Goal: Task Accomplishment & Management: Use online tool/utility

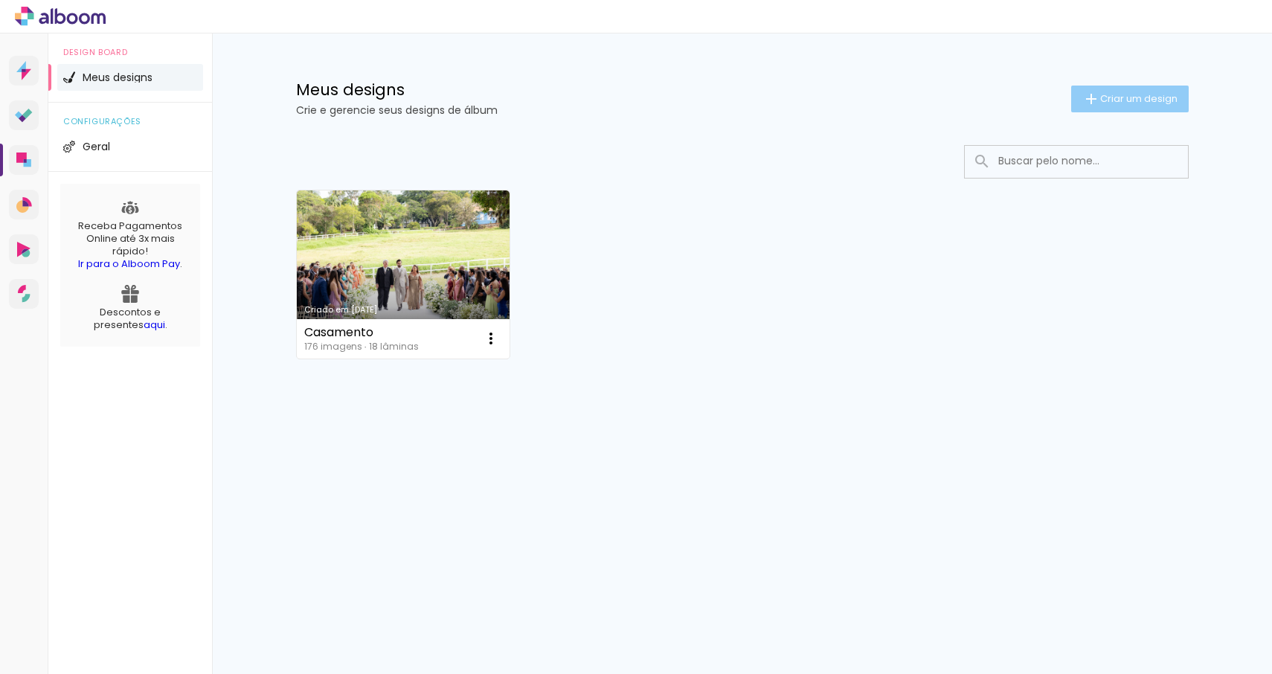
click at [1137, 103] on span "Criar um design" at bounding box center [1138, 99] width 77 height 10
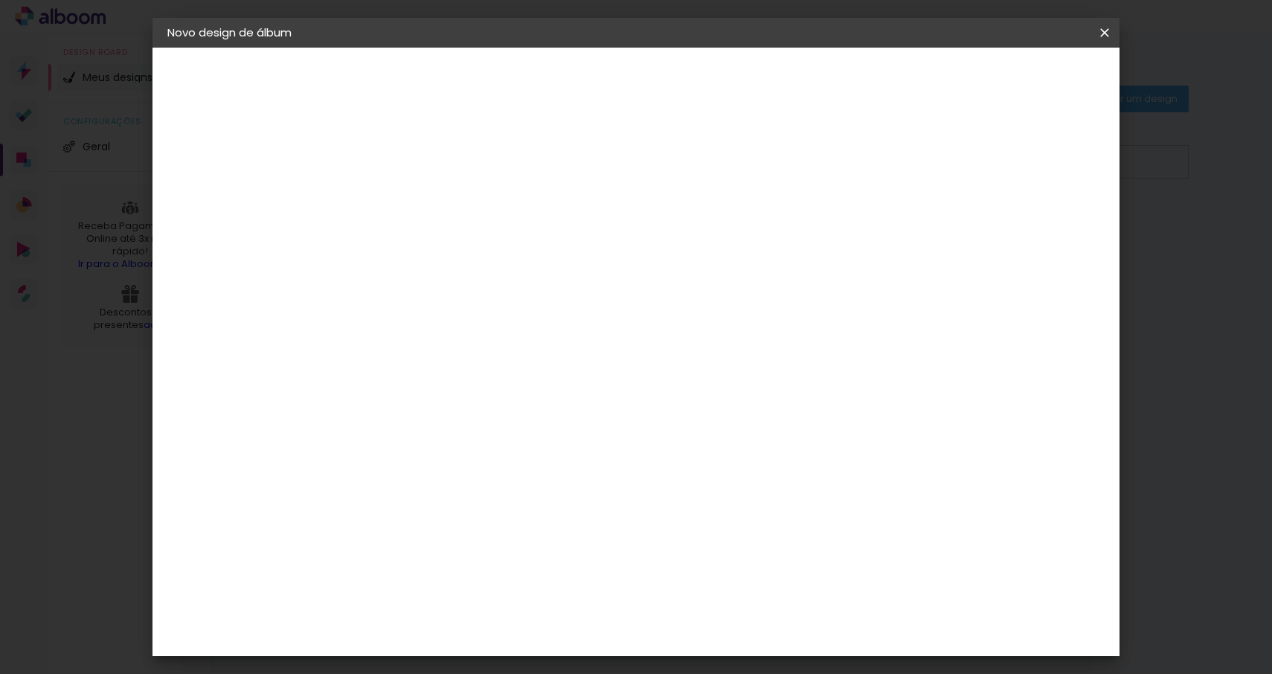
click at [411, 196] on input at bounding box center [411, 199] width 0 height 23
type input "FESTAS"
type paper-input "FESTAS"
click at [0, 0] on slot "Avançar" at bounding box center [0, 0] width 0 height 0
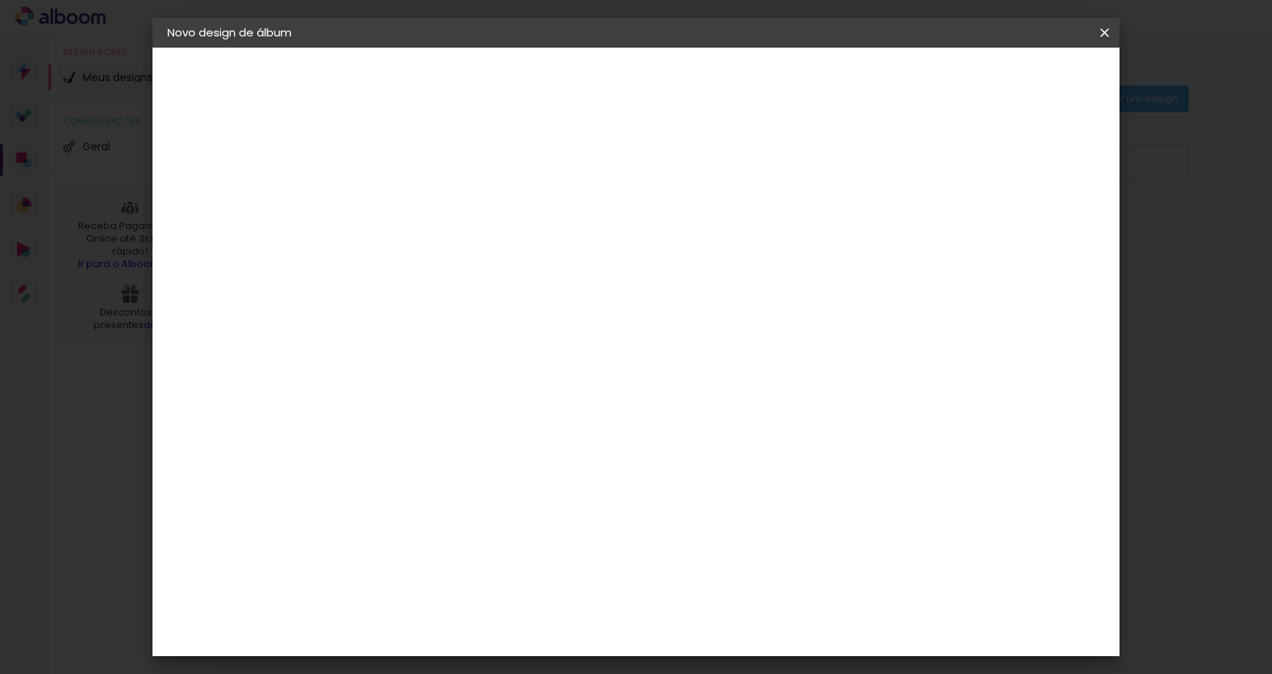
click at [446, 416] on div "Criativa Álbuns" at bounding box center [423, 428] width 45 height 24
click at [0, 0] on slot "Avançar" at bounding box center [0, 0] width 0 height 0
click at [469, 248] on input "text" at bounding box center [440, 259] width 58 height 23
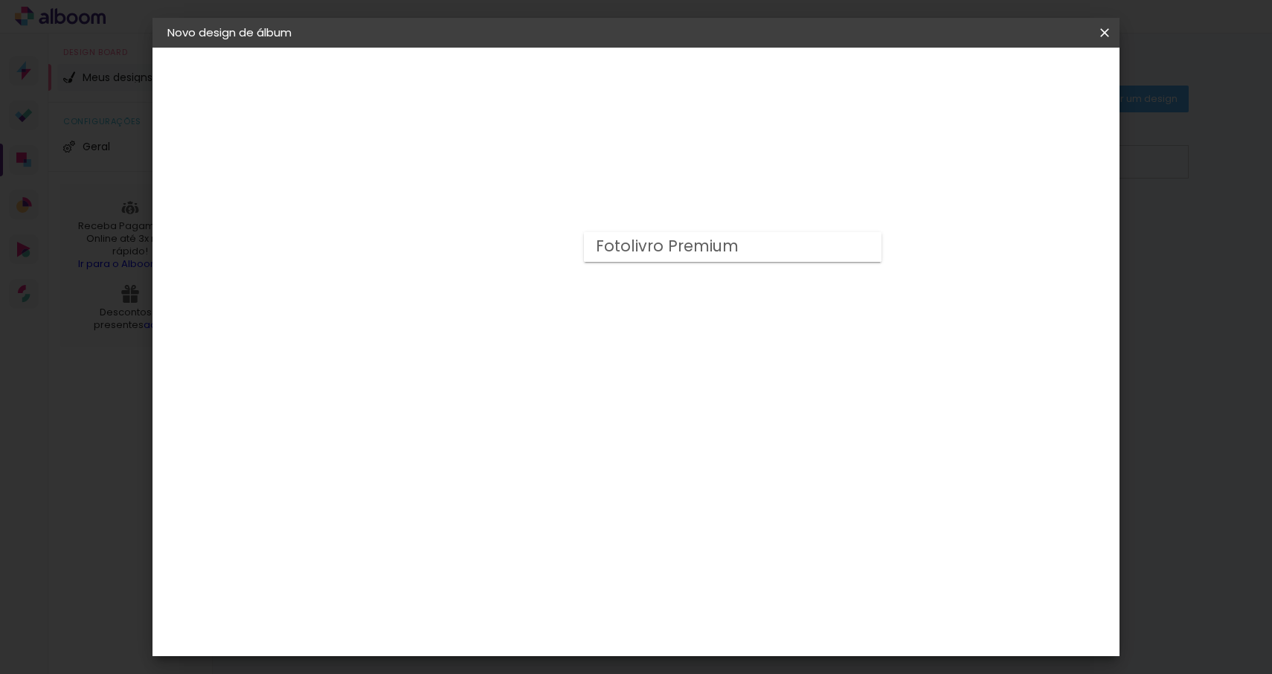
click at [786, 247] on paper-item "Fotolivro Premium" at bounding box center [733, 247] width 298 height 30
type input "Fotolivro Premium"
click at [566, 423] on span "20 × 30 cm" at bounding box center [538, 442] width 55 height 39
click at [0, 0] on slot "Avançar" at bounding box center [0, 0] width 0 height 0
click at [1038, 79] on paper-button "Iniciar design" at bounding box center [988, 78] width 97 height 25
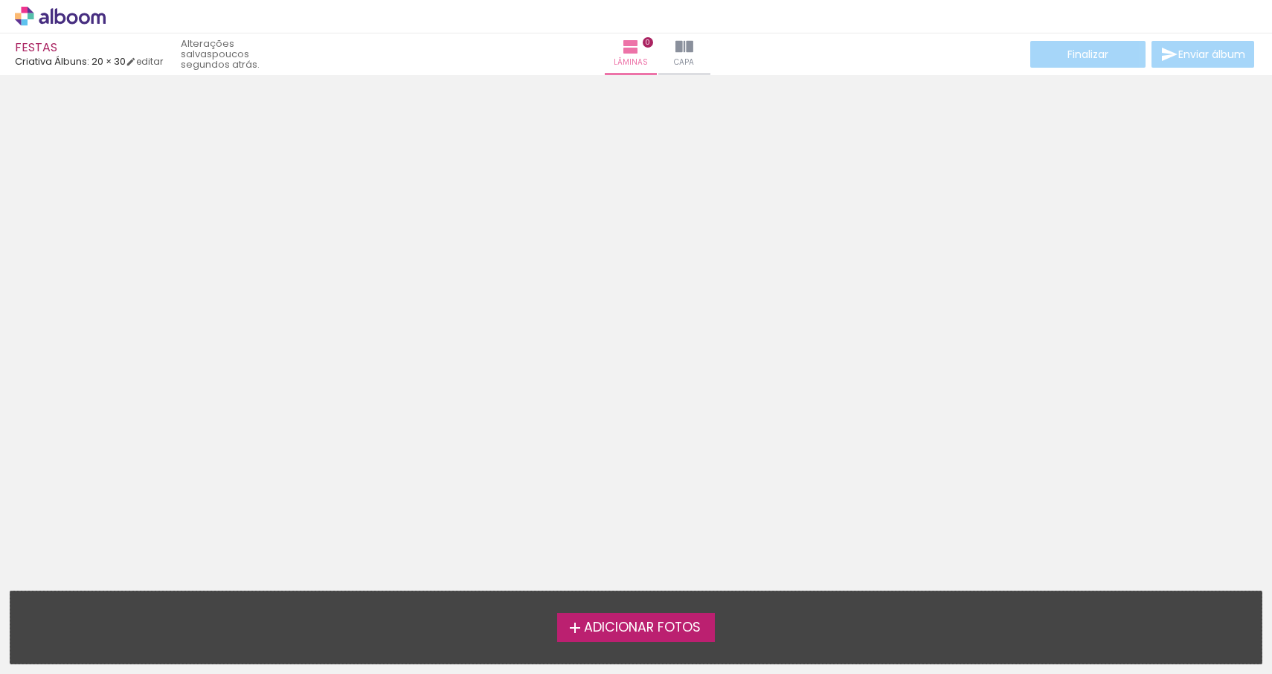
click at [87, 23] on icon at bounding box center [84, 18] width 11 height 11
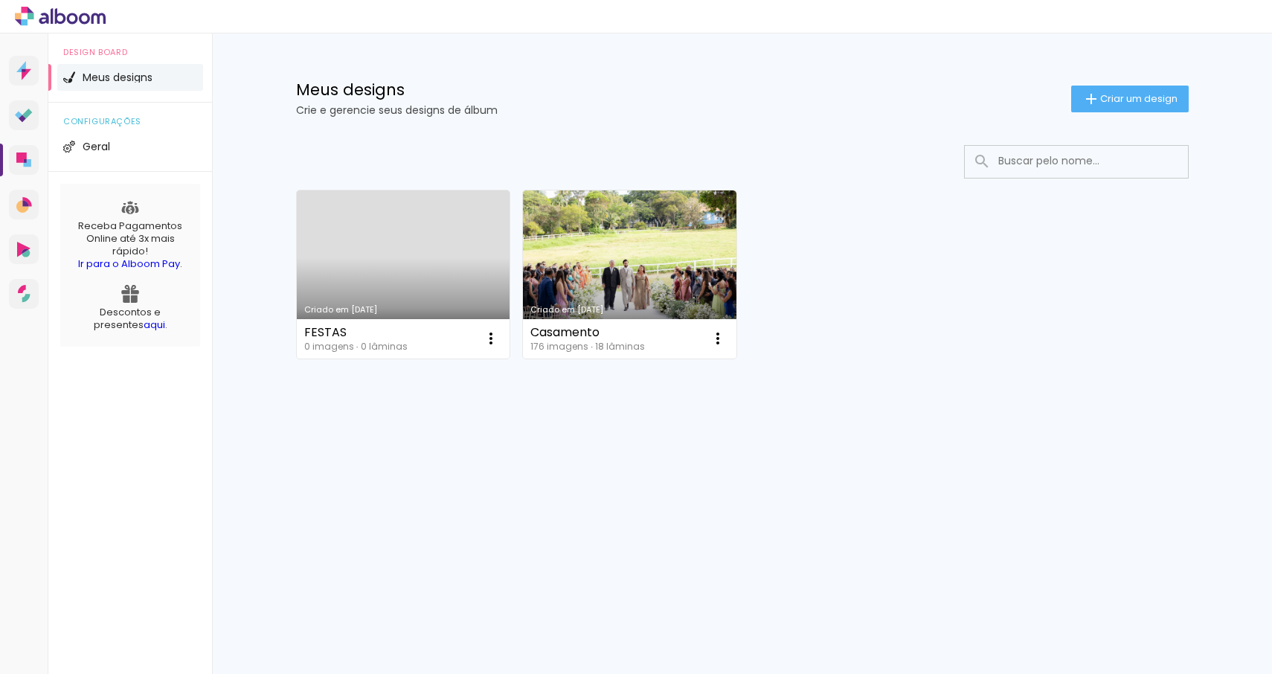
click at [418, 273] on link "Criado em [DATE]" at bounding box center [404, 274] width 214 height 168
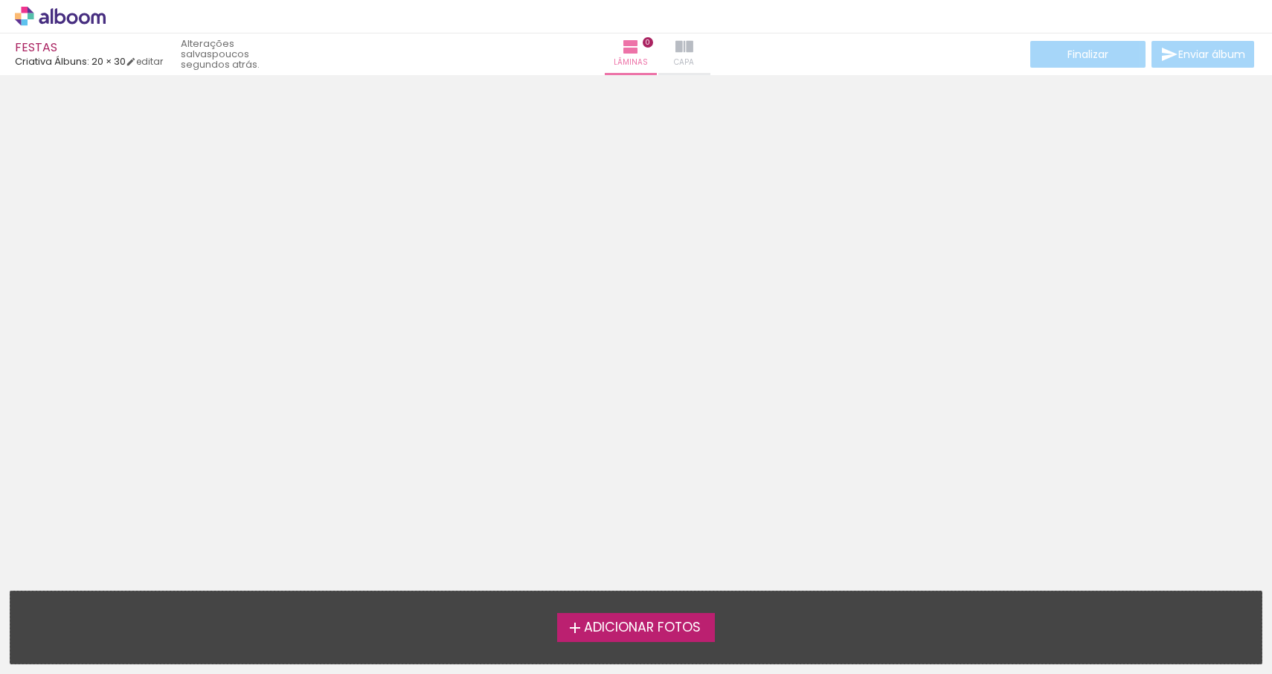
click at [676, 49] on iron-icon at bounding box center [685, 47] width 18 height 18
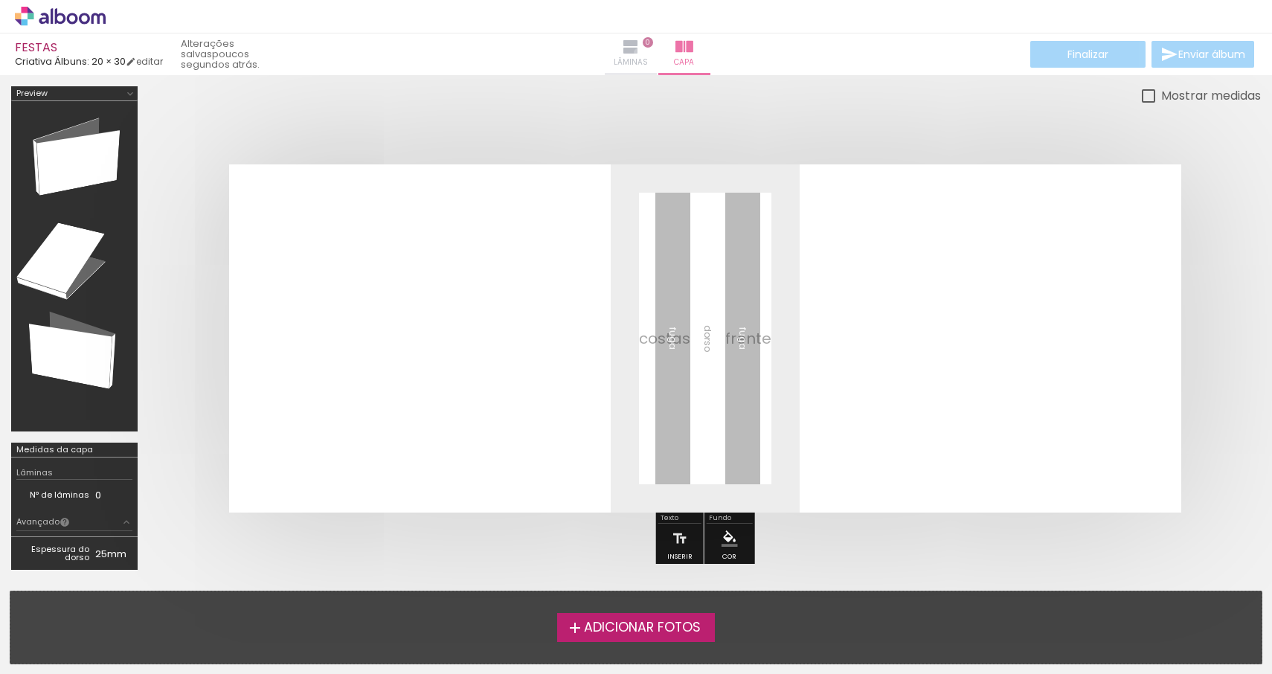
click at [622, 52] on iron-icon at bounding box center [631, 47] width 18 height 18
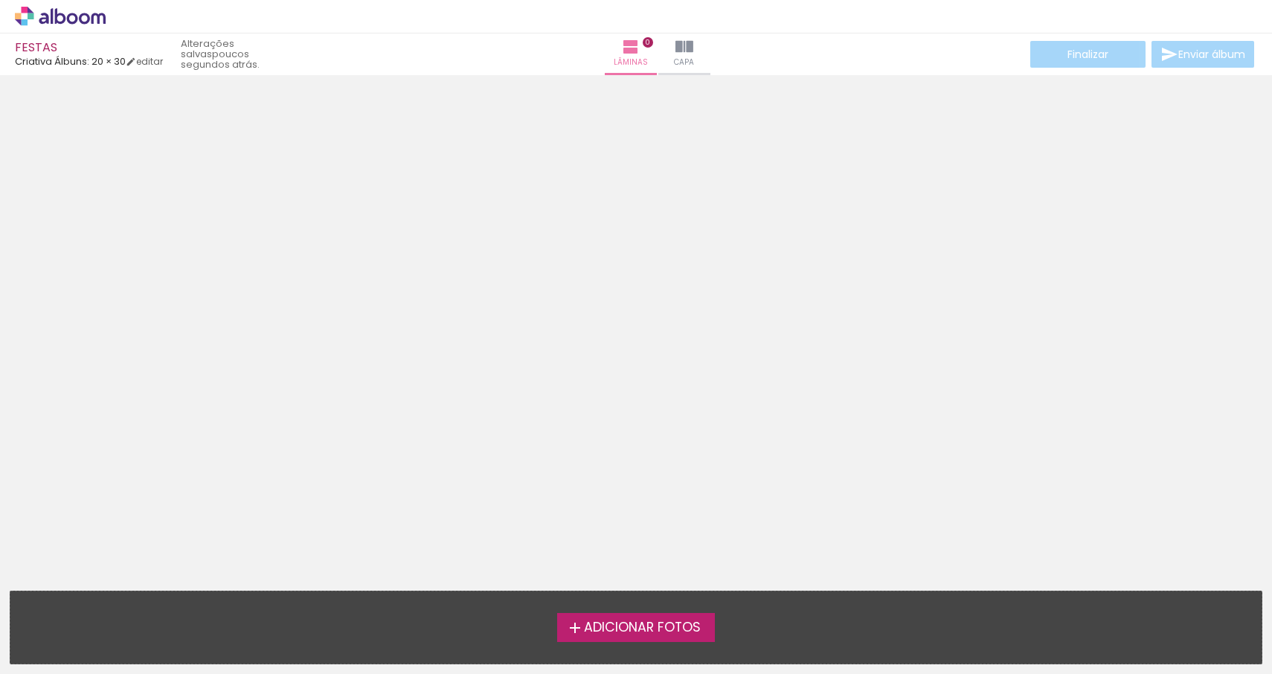
click at [594, 629] on span "Adicionar Fotos" at bounding box center [642, 627] width 117 height 13
click at [0, 0] on input "file" at bounding box center [0, 0] width 0 height 0
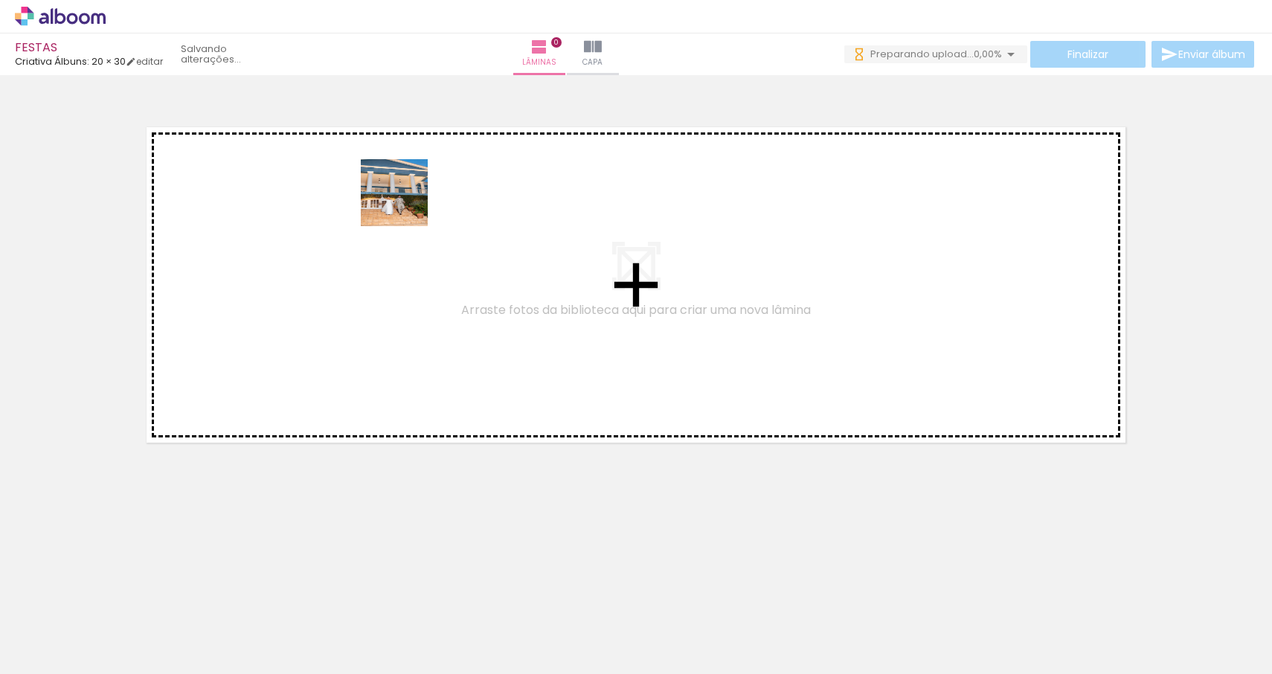
drag, startPoint x: 157, startPoint y: 635, endPoint x: 405, endPoint y: 196, distance: 503.8
click at [405, 196] on quentale-workspace at bounding box center [636, 337] width 1272 height 674
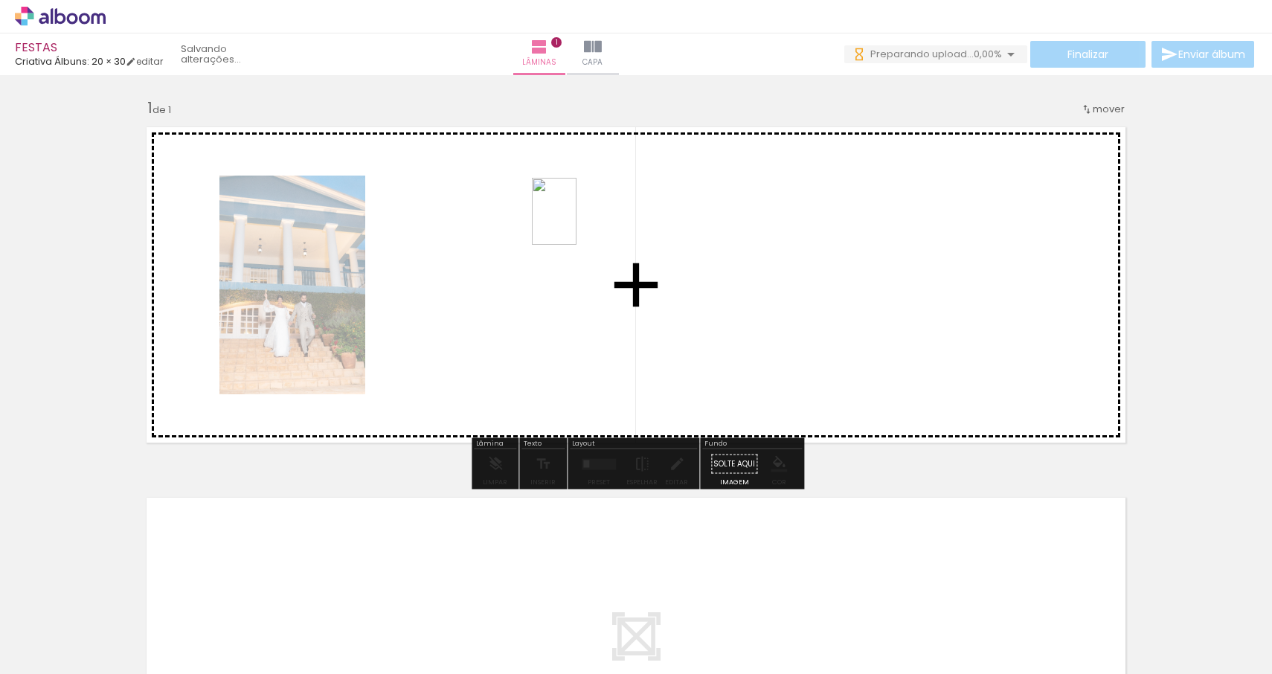
drag, startPoint x: 239, startPoint y: 609, endPoint x: 577, endPoint y: 222, distance: 513.0
click at [577, 222] on quentale-workspace at bounding box center [636, 337] width 1272 height 674
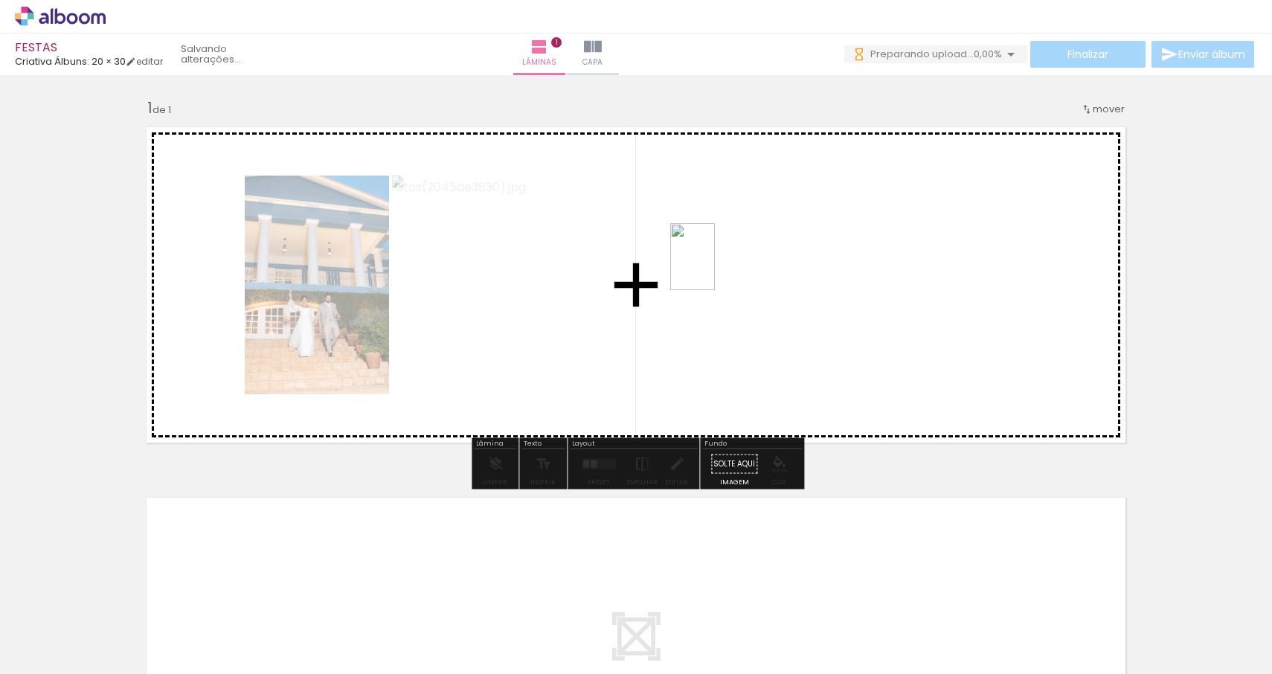
drag, startPoint x: 368, startPoint y: 584, endPoint x: 715, endPoint y: 268, distance: 469.3
click at [715, 268] on quentale-workspace at bounding box center [636, 337] width 1272 height 674
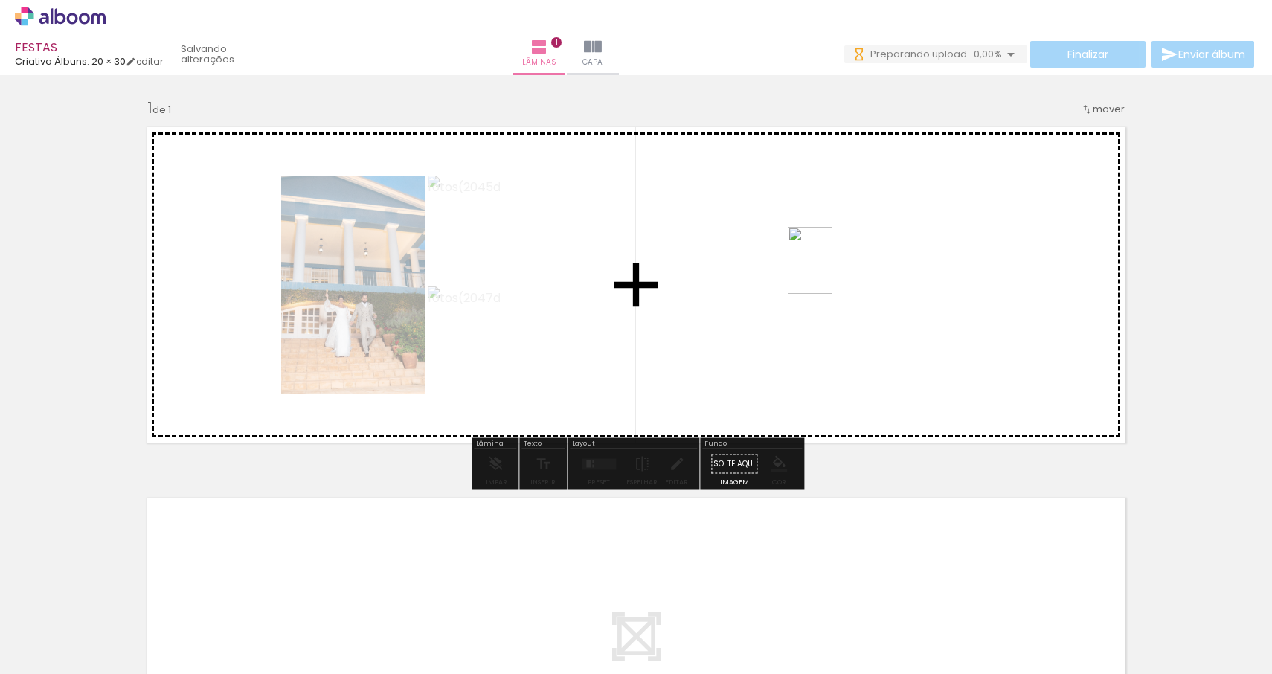
drag, startPoint x: 401, startPoint y: 642, endPoint x: 833, endPoint y: 269, distance: 570.7
click at [833, 269] on quentale-workspace at bounding box center [636, 337] width 1272 height 674
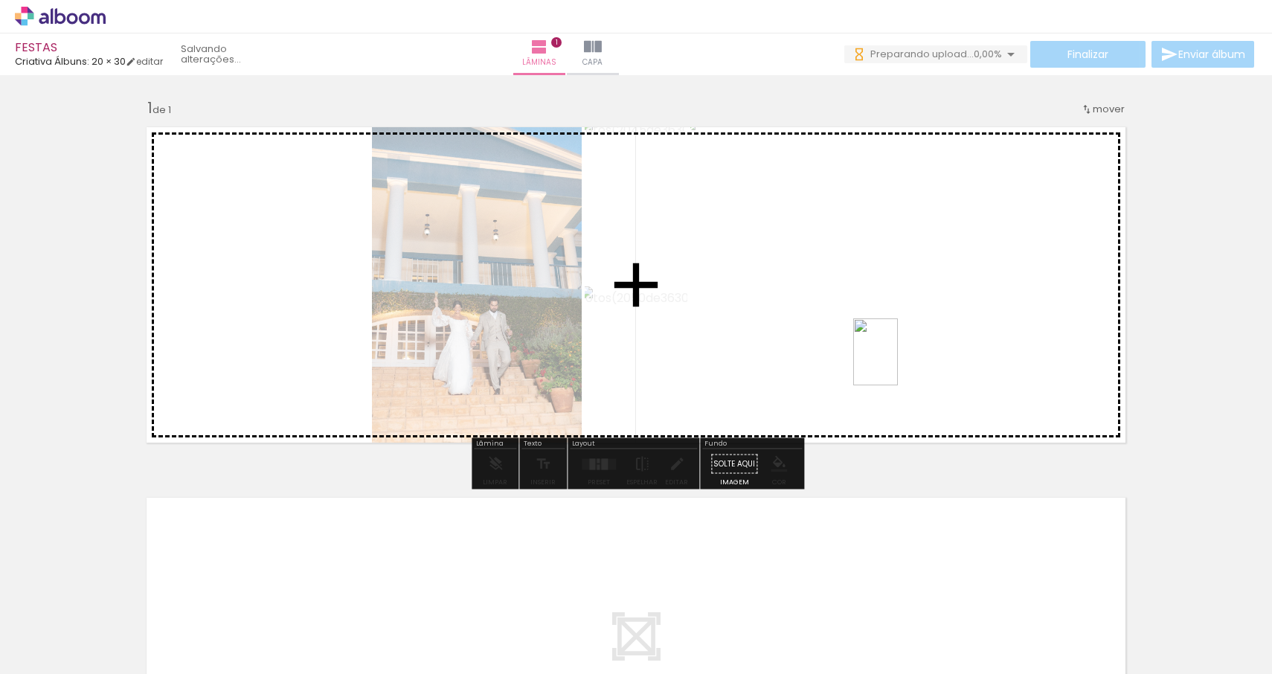
drag, startPoint x: 483, startPoint y: 616, endPoint x: 990, endPoint y: 328, distance: 582.8
click at [990, 328] on quentale-workspace at bounding box center [636, 337] width 1272 height 674
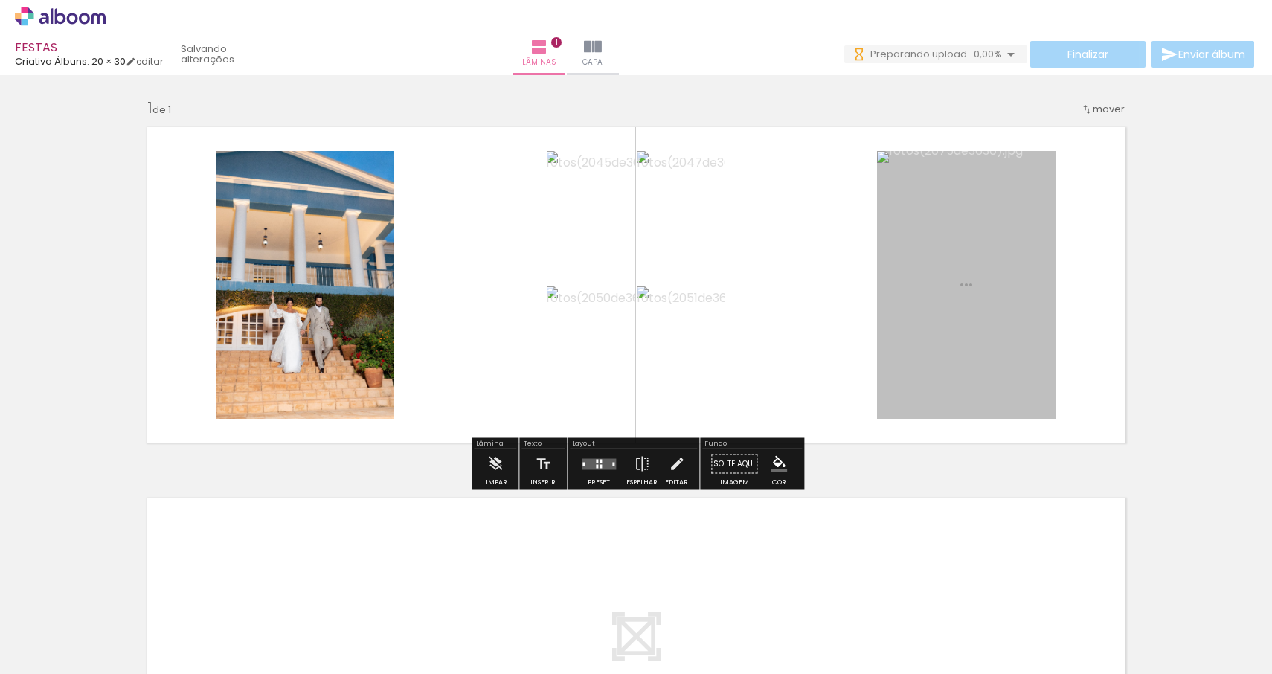
drag, startPoint x: 568, startPoint y: 618, endPoint x: 857, endPoint y: 272, distance: 451.2
click at [857, 272] on quentale-workspace at bounding box center [636, 337] width 1272 height 674
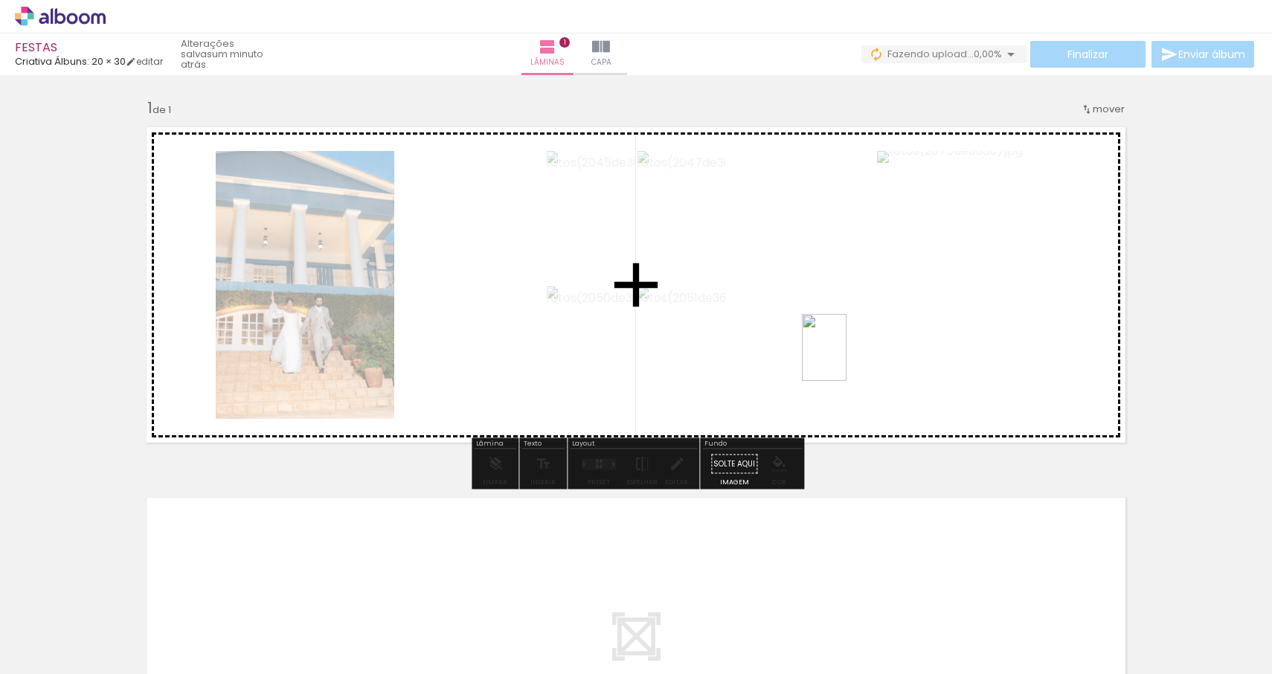
drag, startPoint x: 665, startPoint y: 619, endPoint x: 847, endPoint y: 359, distance: 317.4
click at [847, 359] on quentale-workspace at bounding box center [636, 337] width 1272 height 674
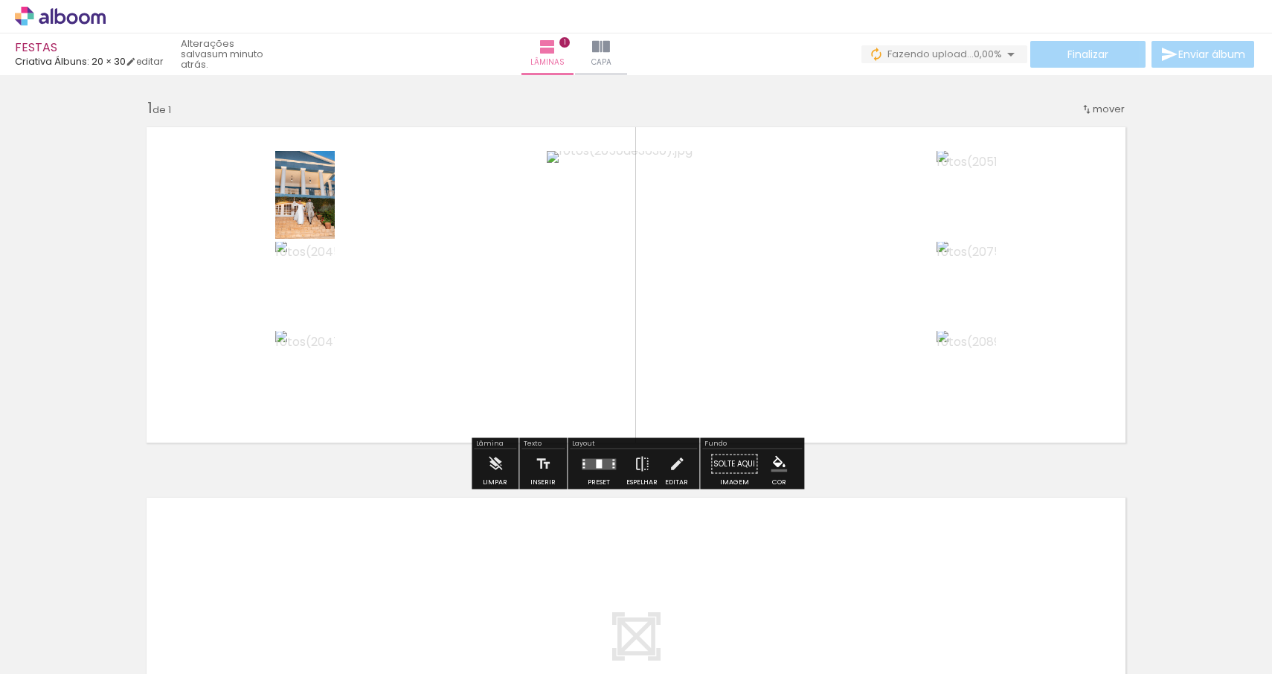
click at [594, 474] on div at bounding box center [599, 464] width 40 height 30
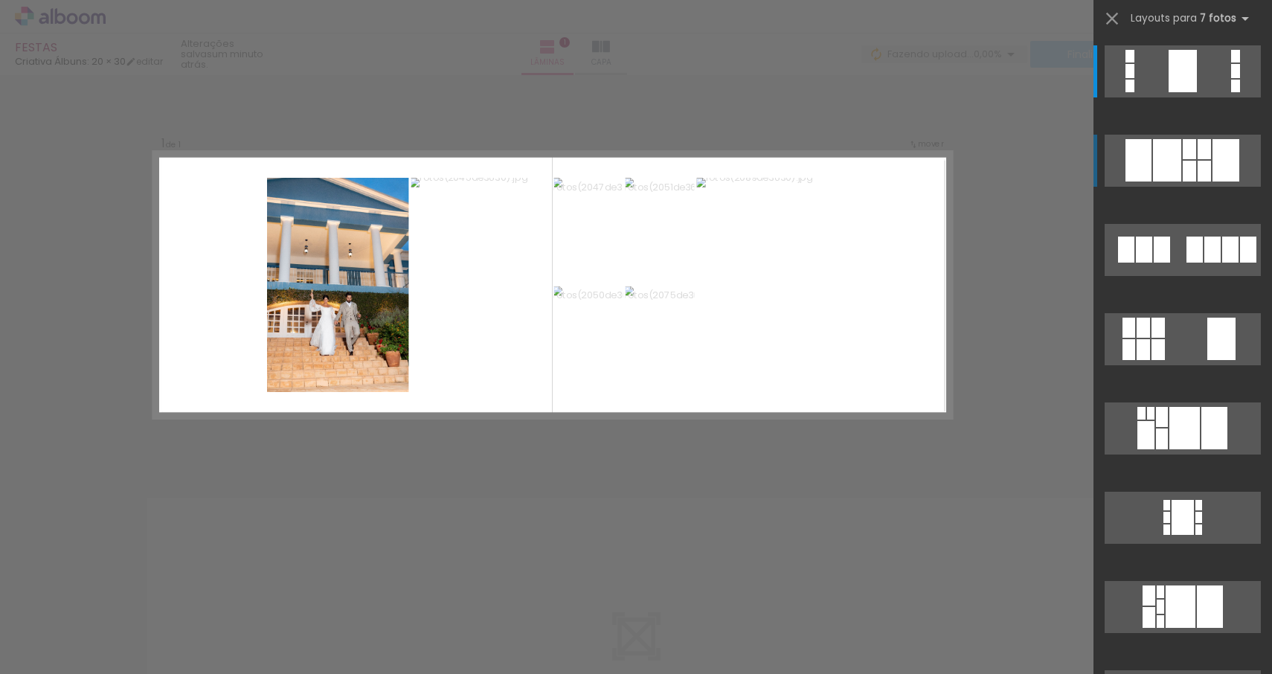
click at [1184, 167] on div at bounding box center [1189, 171] width 13 height 21
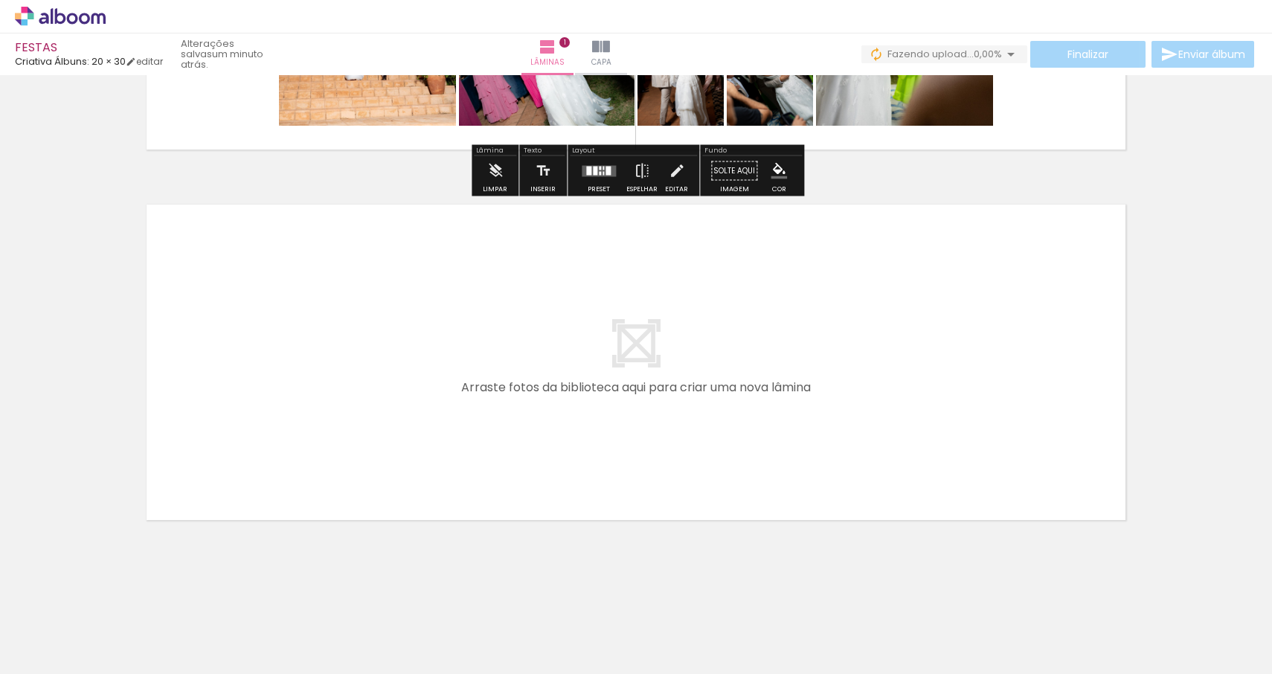
click at [685, 362] on quentale-layouter at bounding box center [636, 362] width 997 height 333
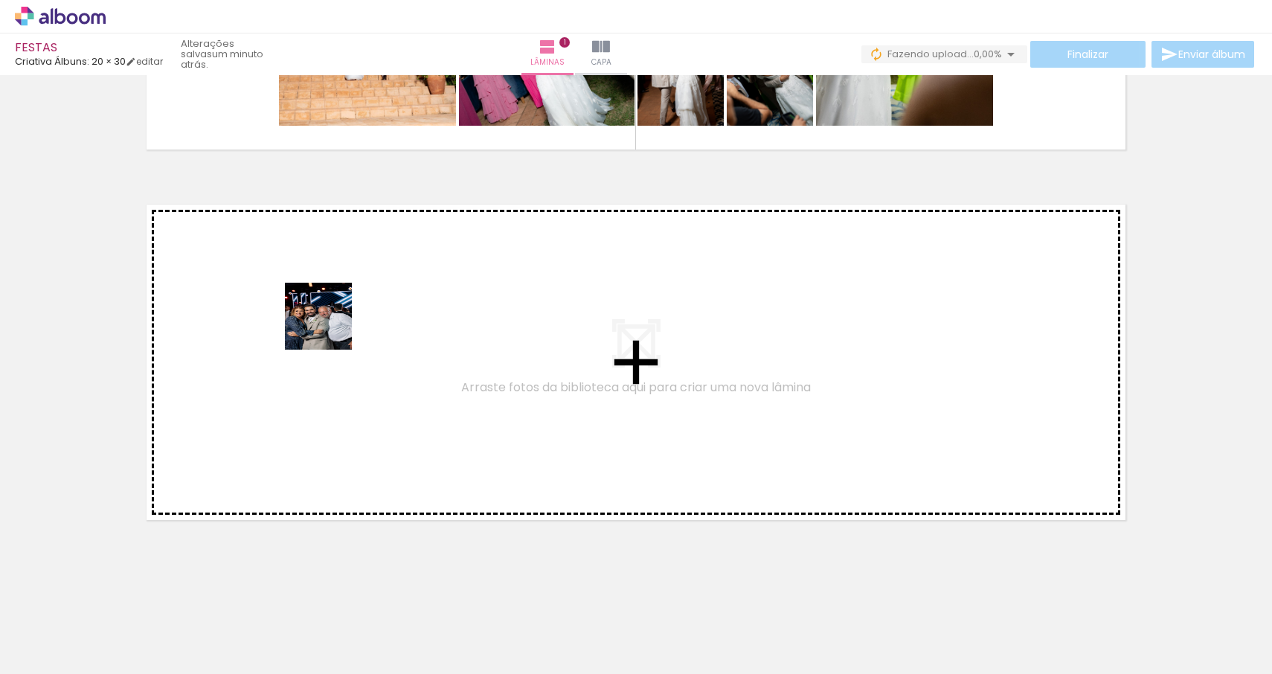
click at [286, 295] on quentale-workspace at bounding box center [636, 337] width 1272 height 674
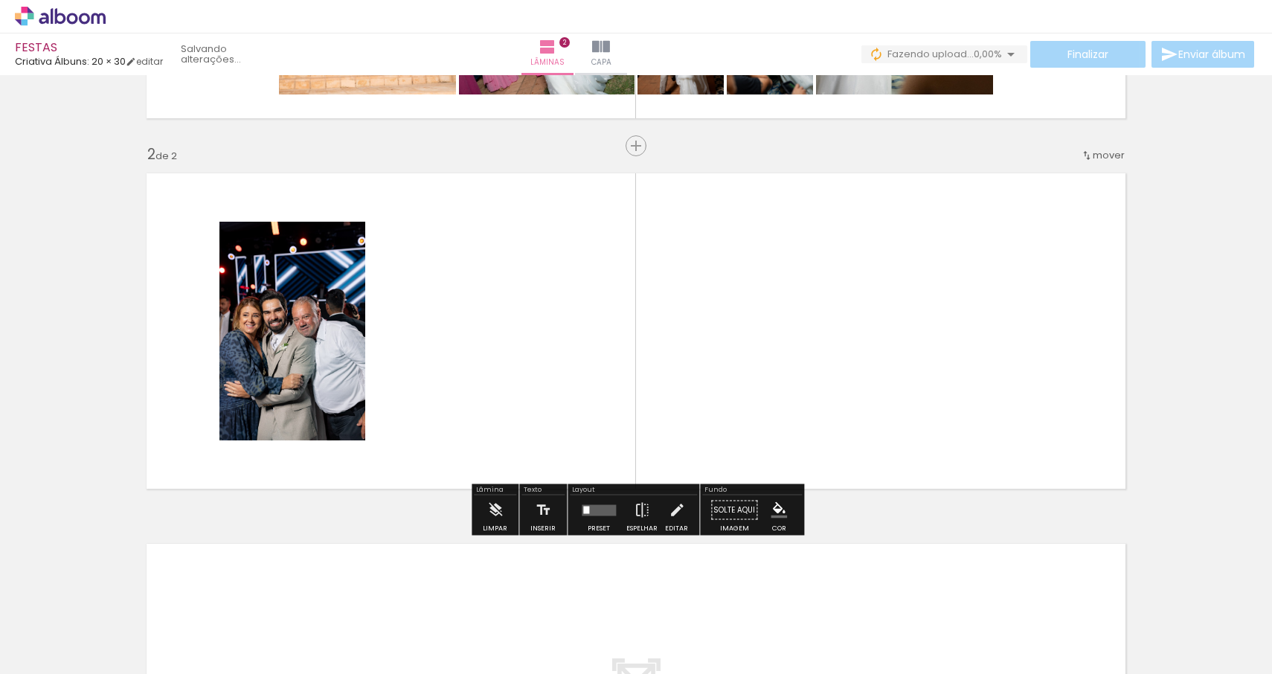
scroll to position [327, 0]
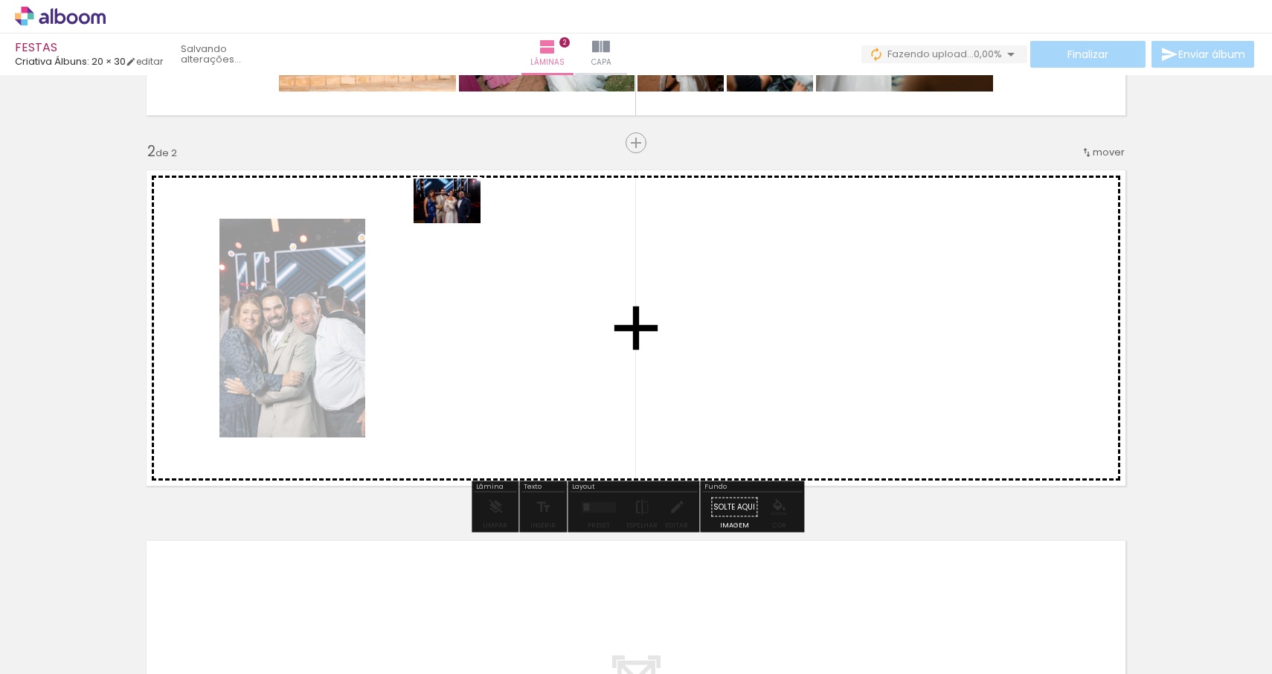
drag, startPoint x: 840, startPoint y: 617, endPoint x: 458, endPoint y: 223, distance: 548.3
click at [458, 223] on quentale-workspace at bounding box center [636, 337] width 1272 height 674
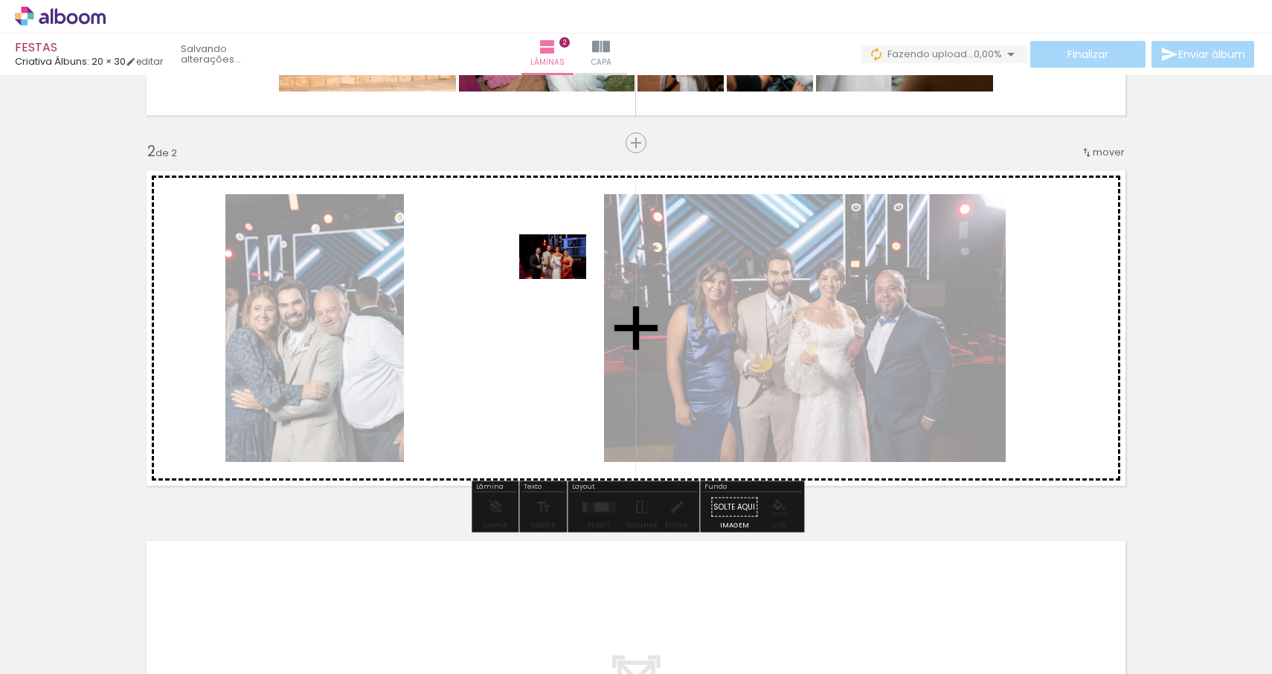
drag, startPoint x: 912, startPoint y: 613, endPoint x: 564, endPoint y: 279, distance: 482.5
click at [564, 279] on quentale-workspace at bounding box center [636, 337] width 1272 height 674
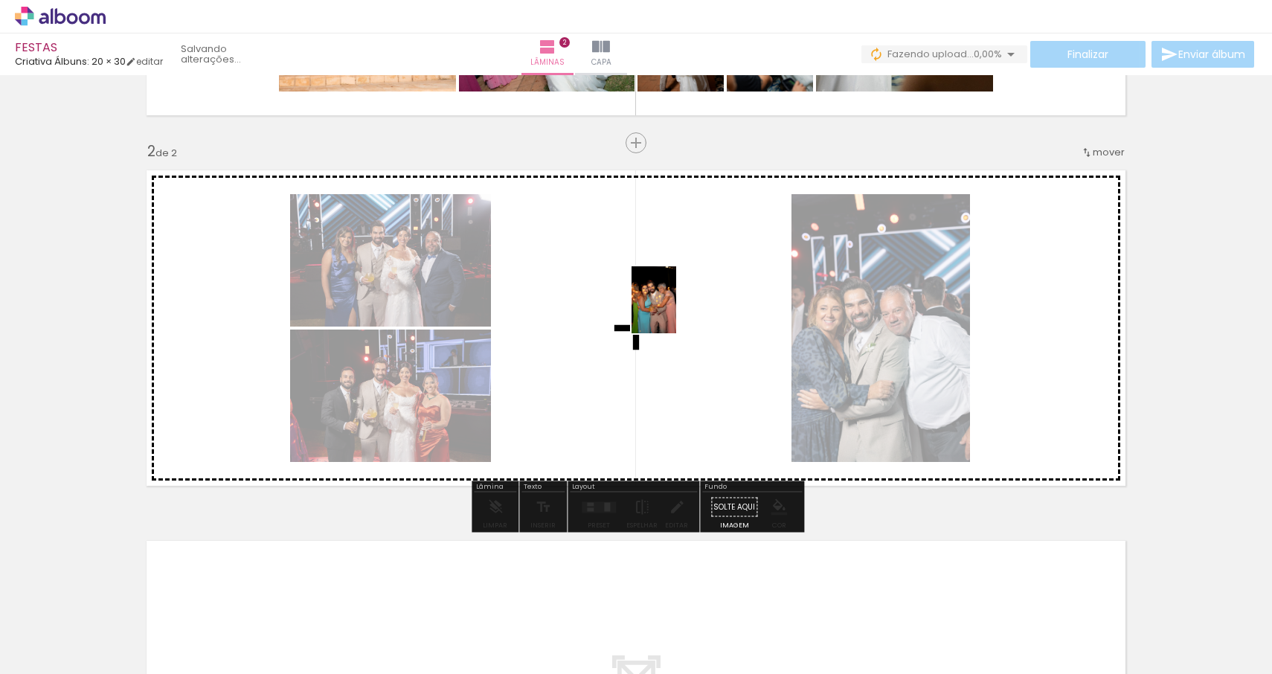
drag, startPoint x: 987, startPoint y: 631, endPoint x: 672, endPoint y: 309, distance: 450.9
click at [672, 309] on quentale-workspace at bounding box center [636, 337] width 1272 height 674
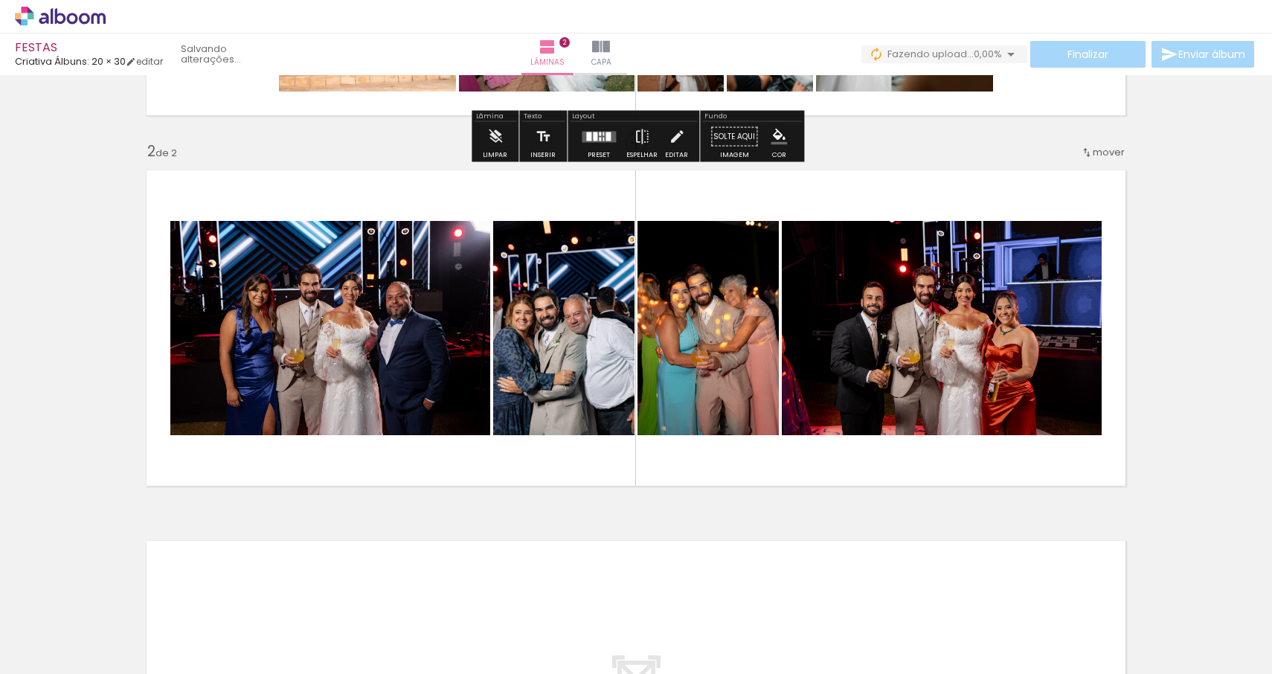
click at [48, 655] on span "Adicionar Fotos" at bounding box center [53, 654] width 45 height 16
click at [0, 0] on input "file" at bounding box center [0, 0] width 0 height 0
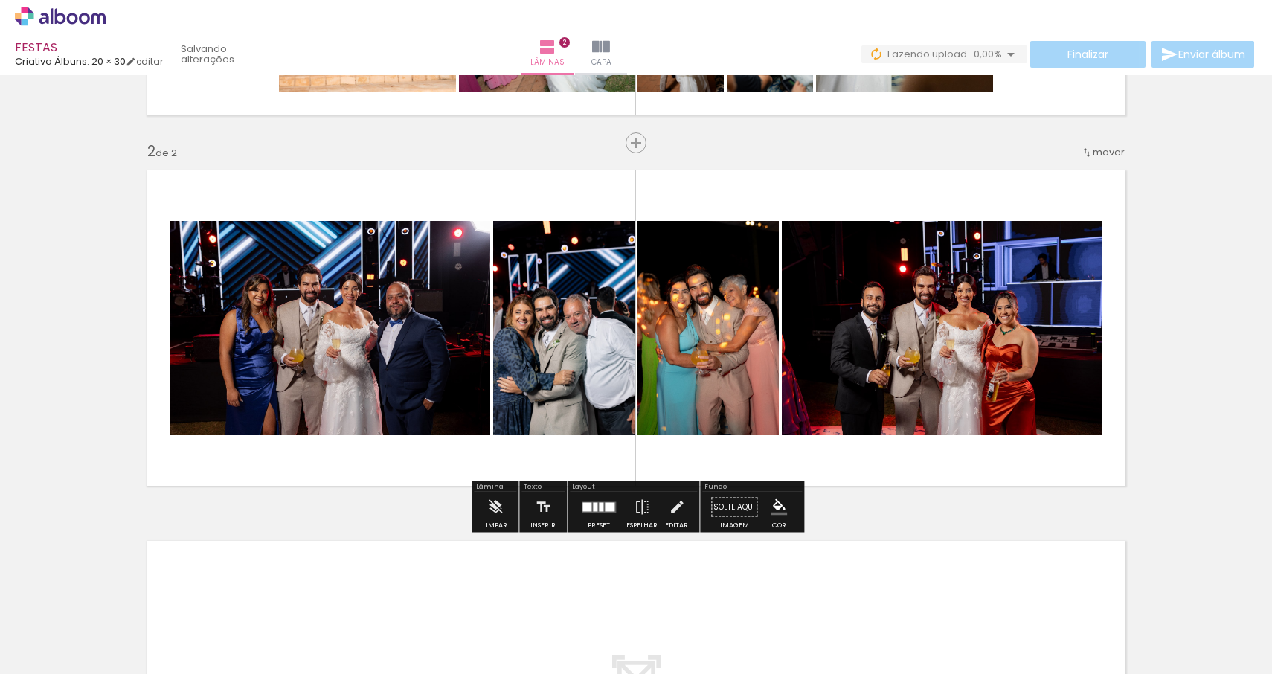
scroll to position [0, 0]
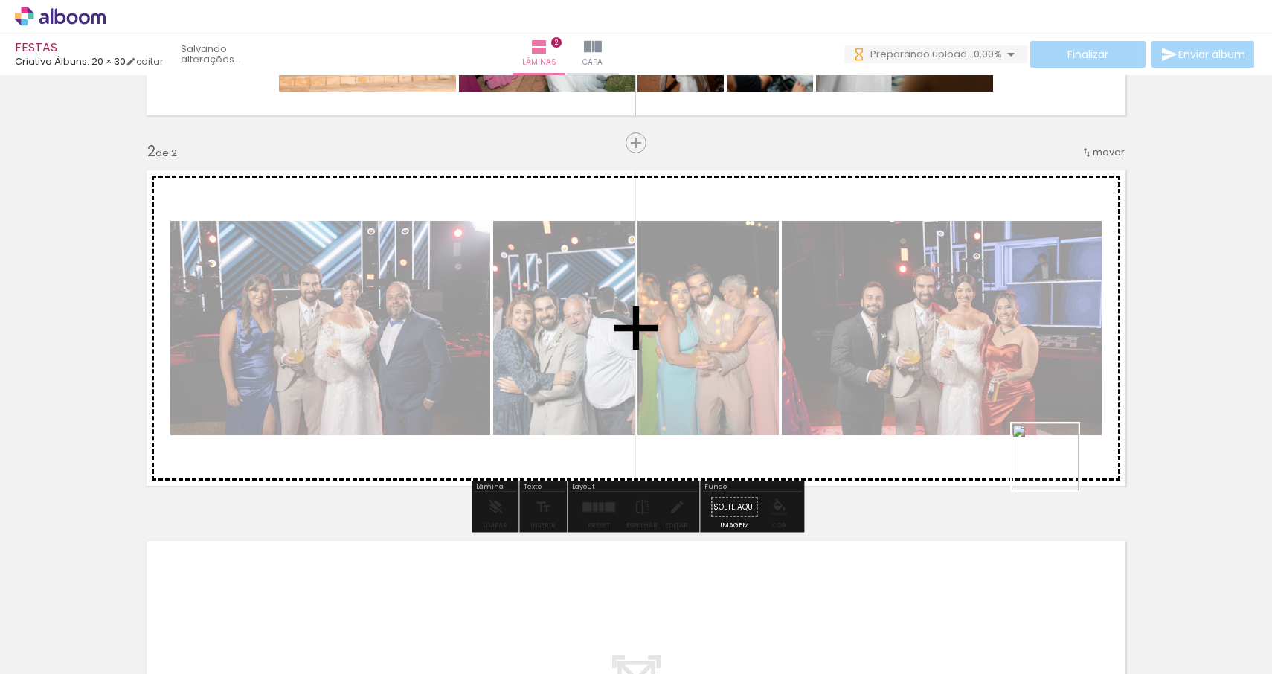
drag, startPoint x: 1055, startPoint y: 623, endPoint x: 1054, endPoint y: 449, distance: 174.1
click at [1054, 449] on quentale-workspace at bounding box center [636, 337] width 1272 height 674
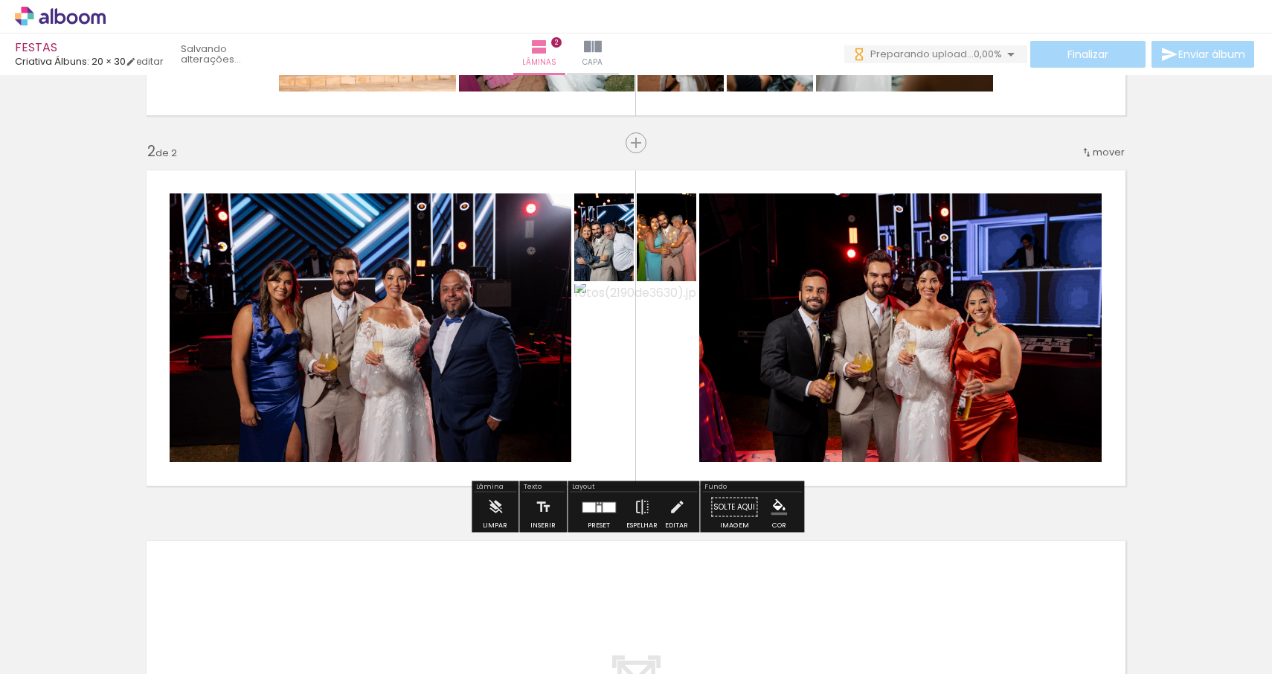
click at [62, 625] on input "Todas as fotos" at bounding box center [41, 629] width 57 height 13
click at [0, 0] on slot "Não utilizadas" at bounding box center [0, 0] width 0 height 0
type input "Não utilizadas"
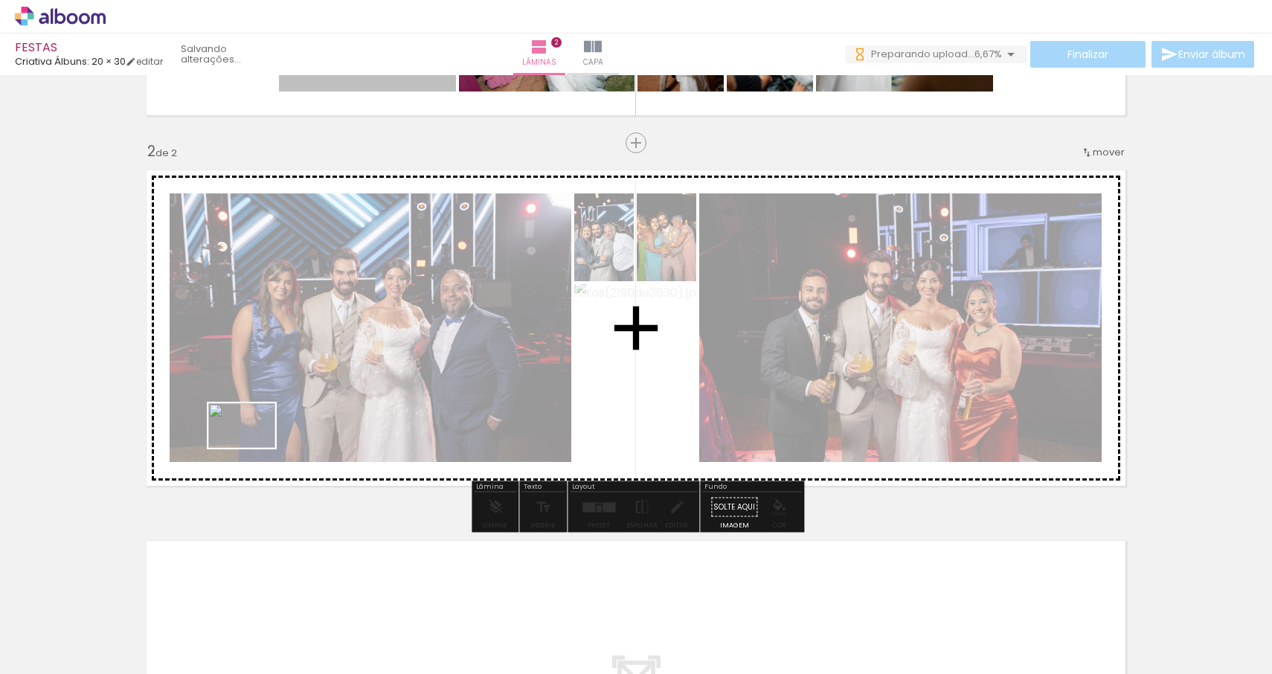
drag, startPoint x: 145, startPoint y: 629, endPoint x: 258, endPoint y: 432, distance: 227.3
click at [258, 432] on quentale-workspace at bounding box center [636, 337] width 1272 height 674
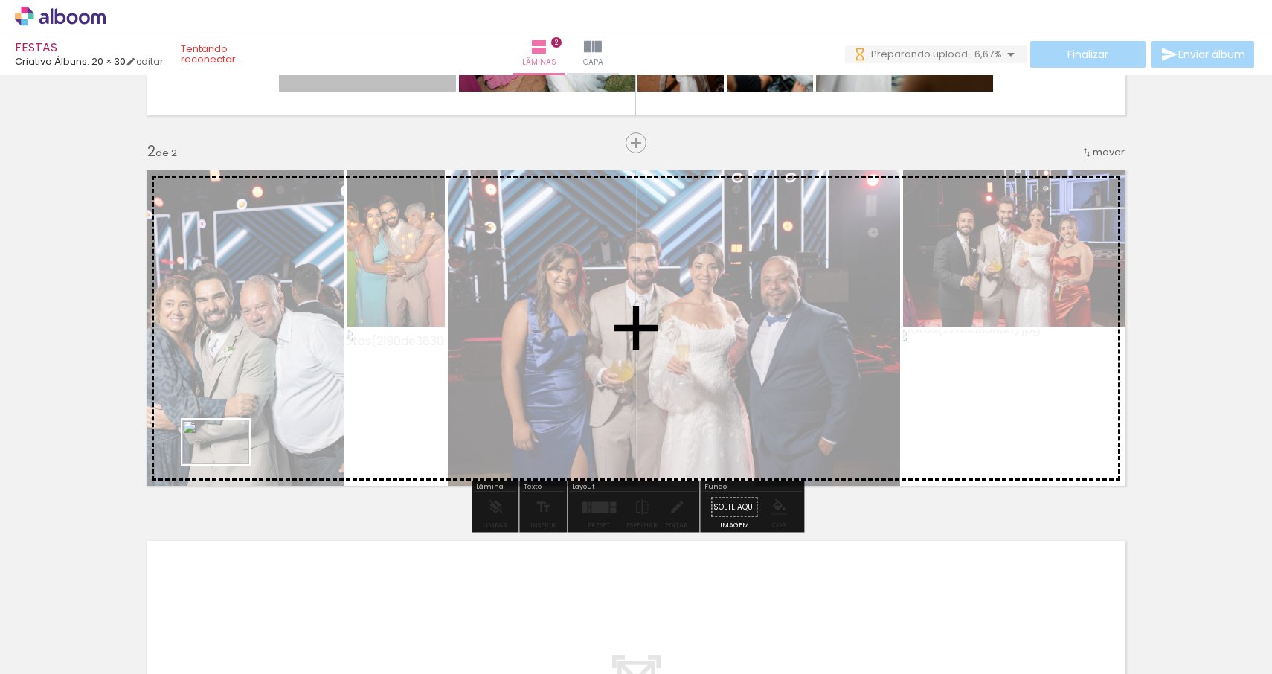
drag, startPoint x: 164, startPoint y: 632, endPoint x: 227, endPoint y: 464, distance: 179.7
click at [227, 464] on quentale-workspace at bounding box center [636, 337] width 1272 height 674
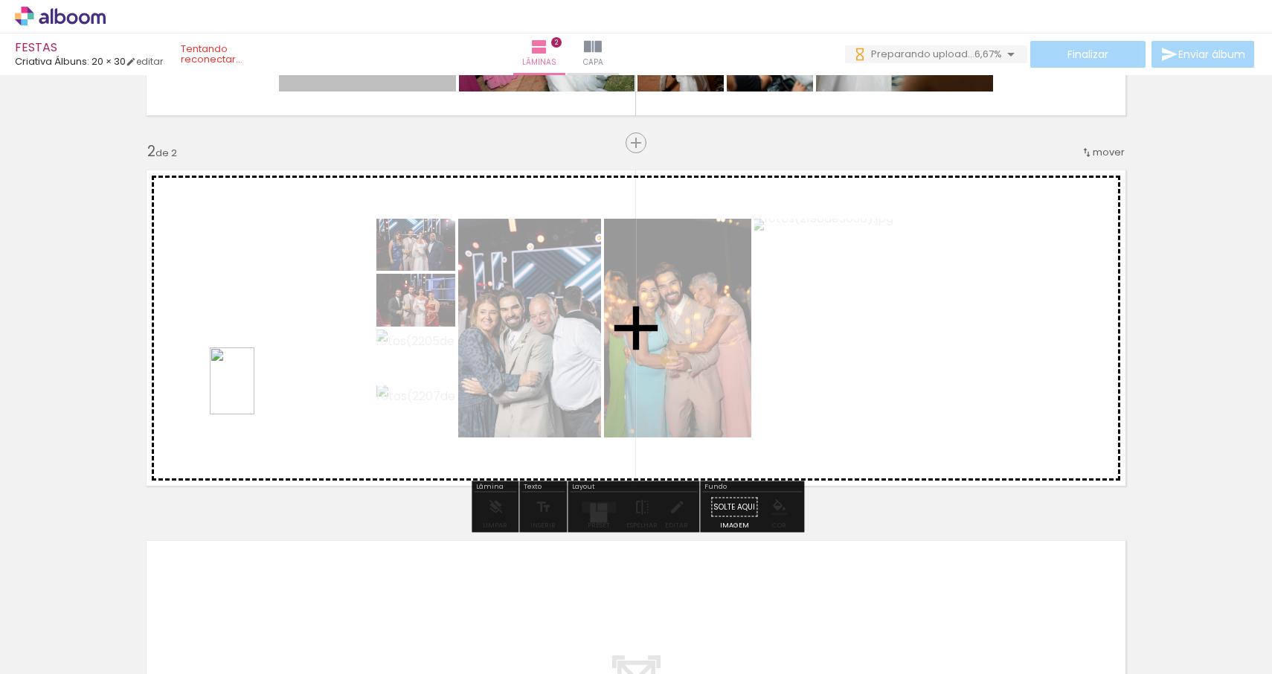
drag, startPoint x: 171, startPoint y: 619, endPoint x: 254, endPoint y: 390, distance: 243.8
click at [254, 390] on quentale-workspace at bounding box center [636, 337] width 1272 height 674
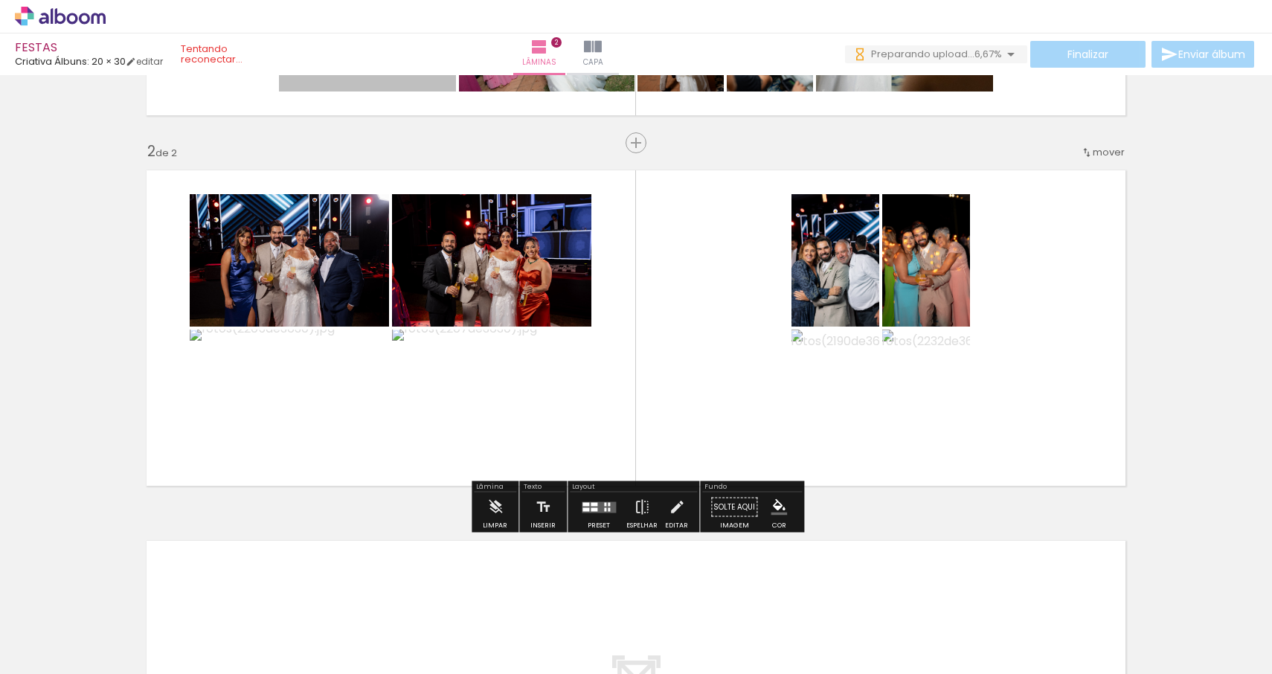
drag, startPoint x: 168, startPoint y: 616, endPoint x: 333, endPoint y: 330, distance: 330.0
click at [333, 330] on quentale-workspace at bounding box center [636, 337] width 1272 height 674
drag, startPoint x: 154, startPoint y: 618, endPoint x: 266, endPoint y: 302, distance: 335.6
click at [266, 302] on quentale-workspace at bounding box center [636, 337] width 1272 height 674
drag, startPoint x: 146, startPoint y: 615, endPoint x: 253, endPoint y: 432, distance: 212.1
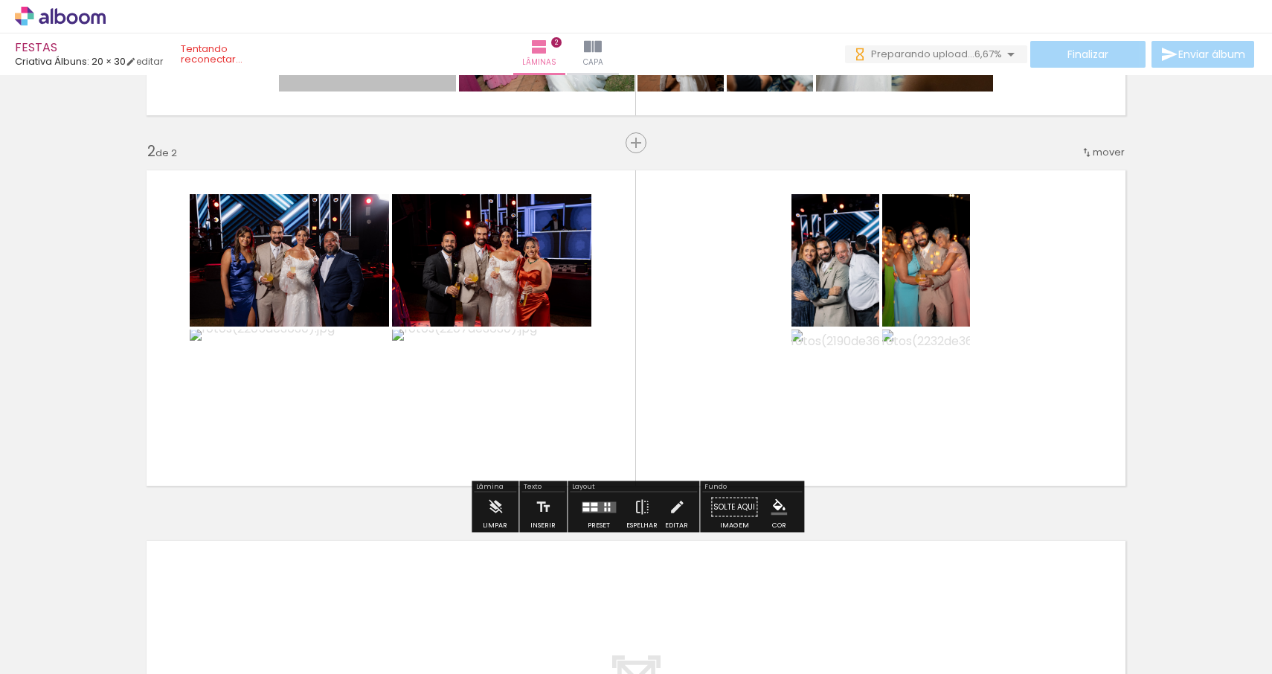
click at [253, 432] on quentale-workspace at bounding box center [636, 337] width 1272 height 674
click at [122, 663] on iron-horizontal-list at bounding box center [107, 627] width 30 height 93
click at [122, 621] on iron-horizontal-list at bounding box center [107, 627] width 30 height 93
drag, startPoint x: 249, startPoint y: 617, endPoint x: 353, endPoint y: 606, distance: 105.5
click at [122, 618] on iron-horizontal-list at bounding box center [107, 627] width 30 height 93
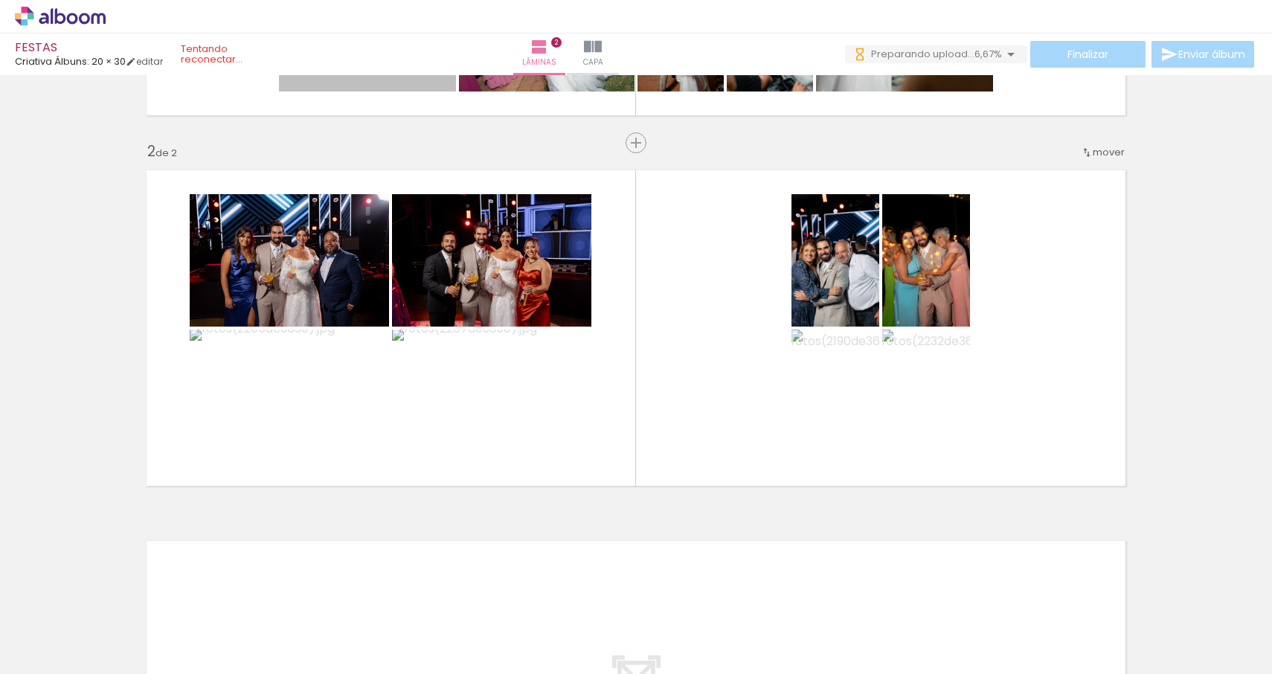
click at [122, 606] on iron-horizontal-list at bounding box center [107, 627] width 30 height 93
click at [58, 635] on input "Não utilizadas" at bounding box center [41, 641] width 57 height 13
click at [37, 658] on span "Adicionar Fotos" at bounding box center [53, 666] width 45 height 16
click at [0, 0] on input "file" at bounding box center [0, 0] width 0 height 0
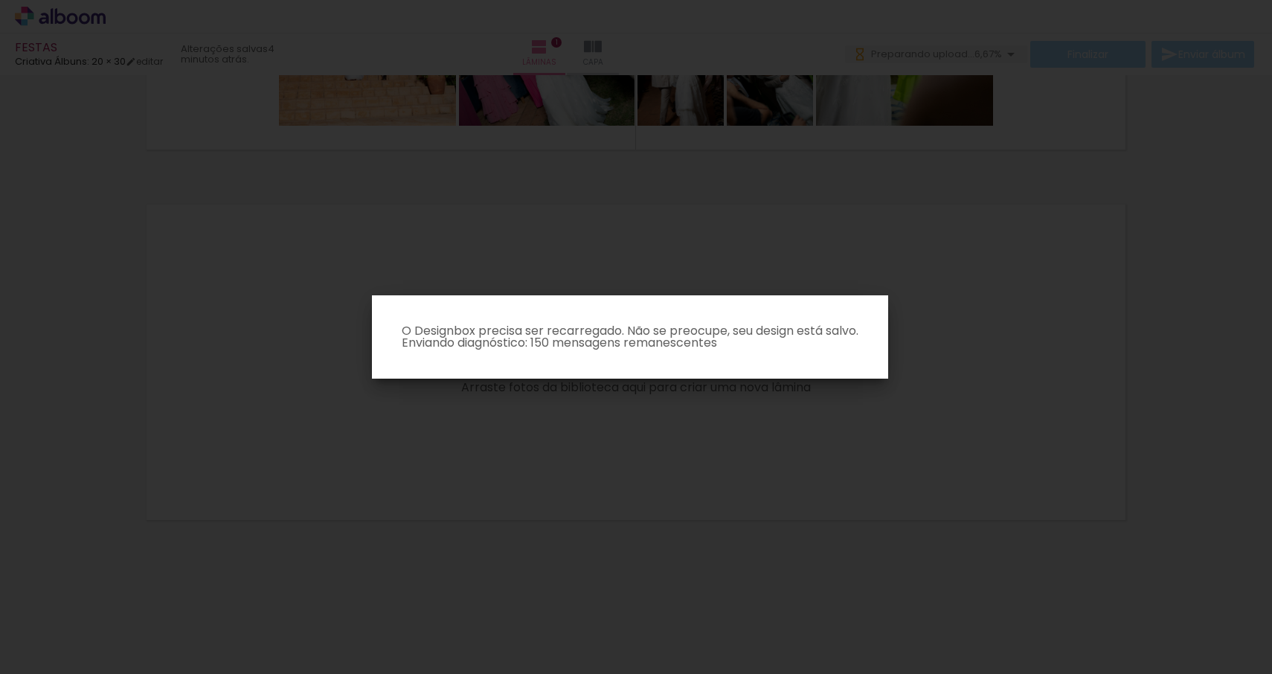
scroll to position [293, 0]
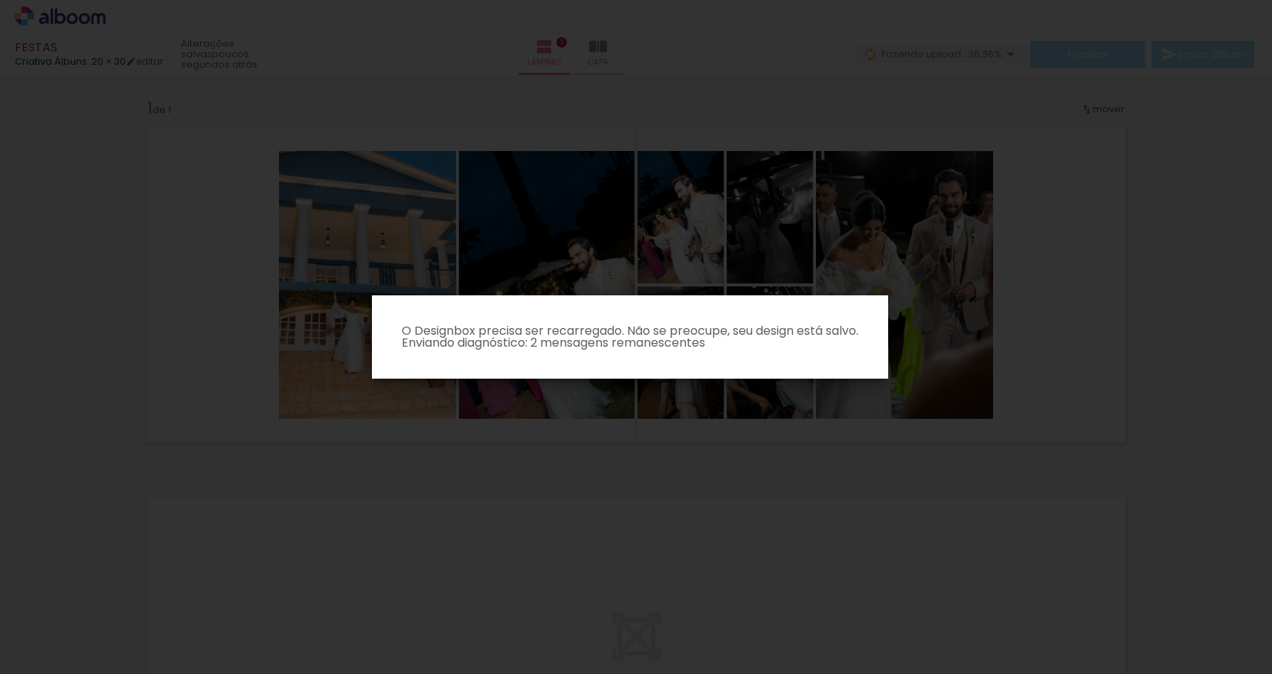
scroll to position [293, 0]
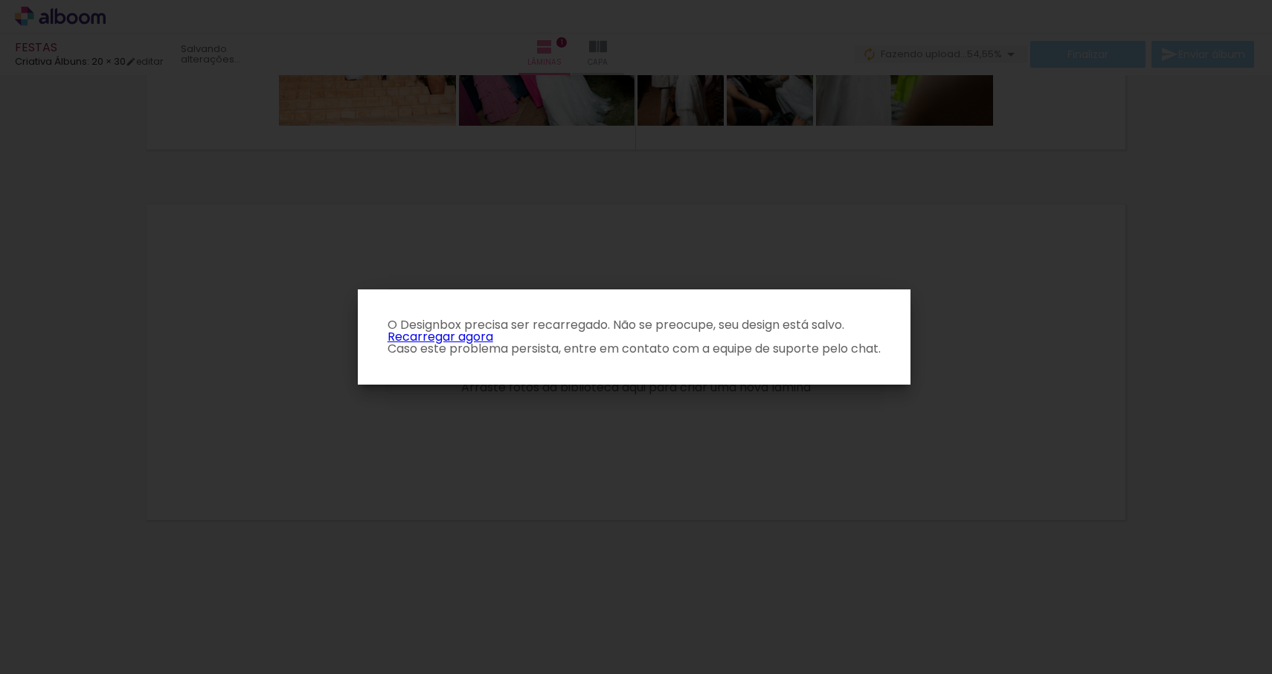
click at [1195, 320] on iron-overlay-backdrop at bounding box center [636, 337] width 1272 height 674
click at [1083, 409] on iron-overlay-backdrop at bounding box center [636, 337] width 1272 height 674
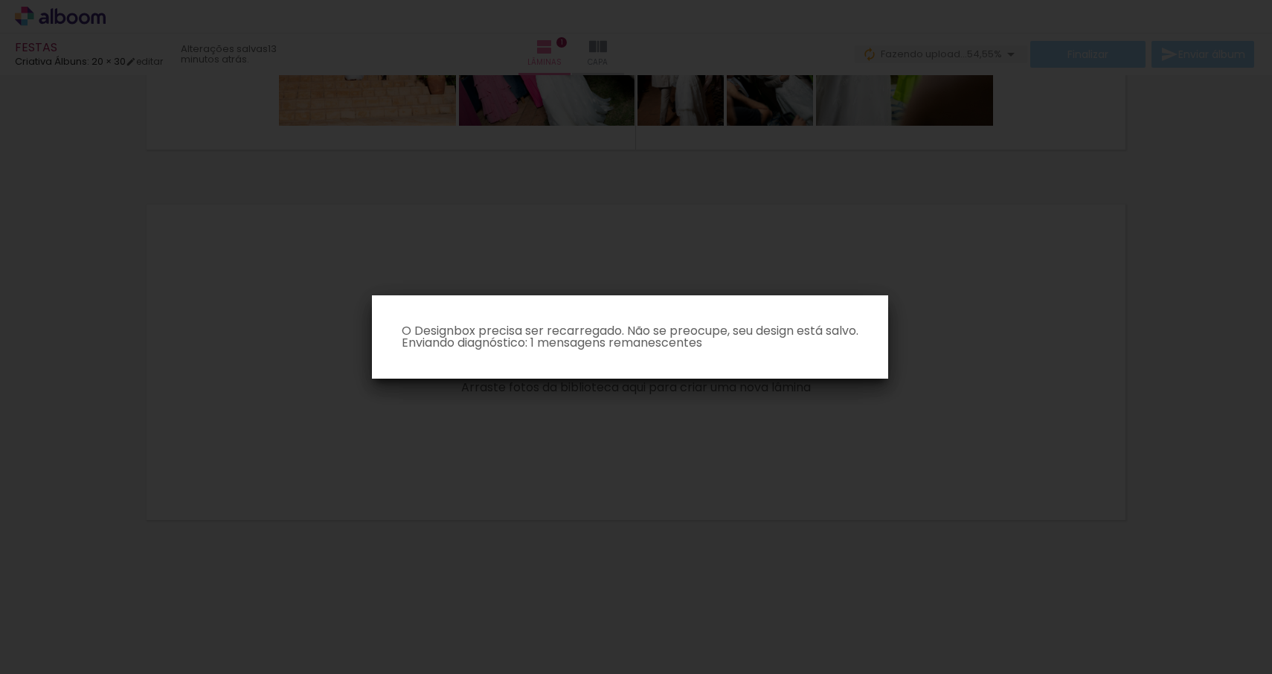
click at [220, 533] on iron-overlay-backdrop at bounding box center [636, 337] width 1272 height 674
drag, startPoint x: 893, startPoint y: 288, endPoint x: 971, endPoint y: 187, distance: 127.8
click at [905, 273] on iron-overlay-backdrop at bounding box center [636, 337] width 1272 height 674
click at [1023, 107] on iron-overlay-backdrop at bounding box center [636, 337] width 1272 height 674
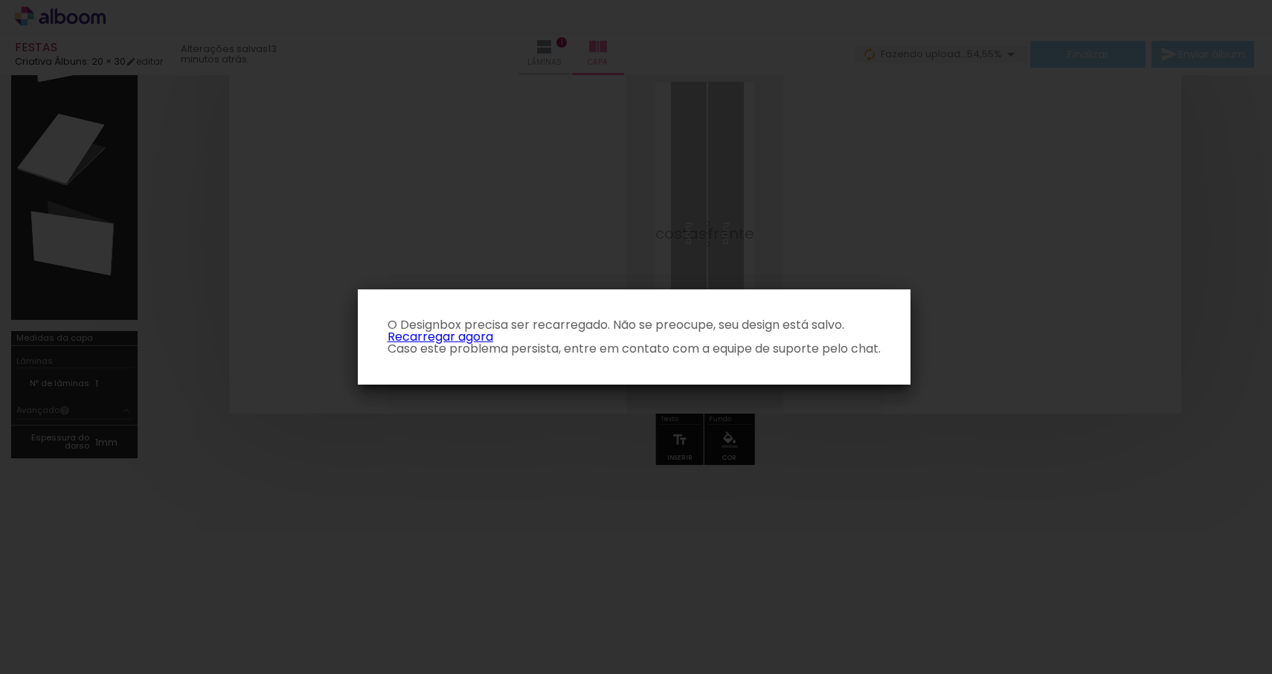
drag, startPoint x: 1048, startPoint y: 235, endPoint x: 865, endPoint y: 269, distance: 186.2
click at [1045, 236] on iron-overlay-backdrop at bounding box center [636, 337] width 1272 height 674
click at [468, 335] on link "Recarregar agora" at bounding box center [441, 336] width 106 height 17
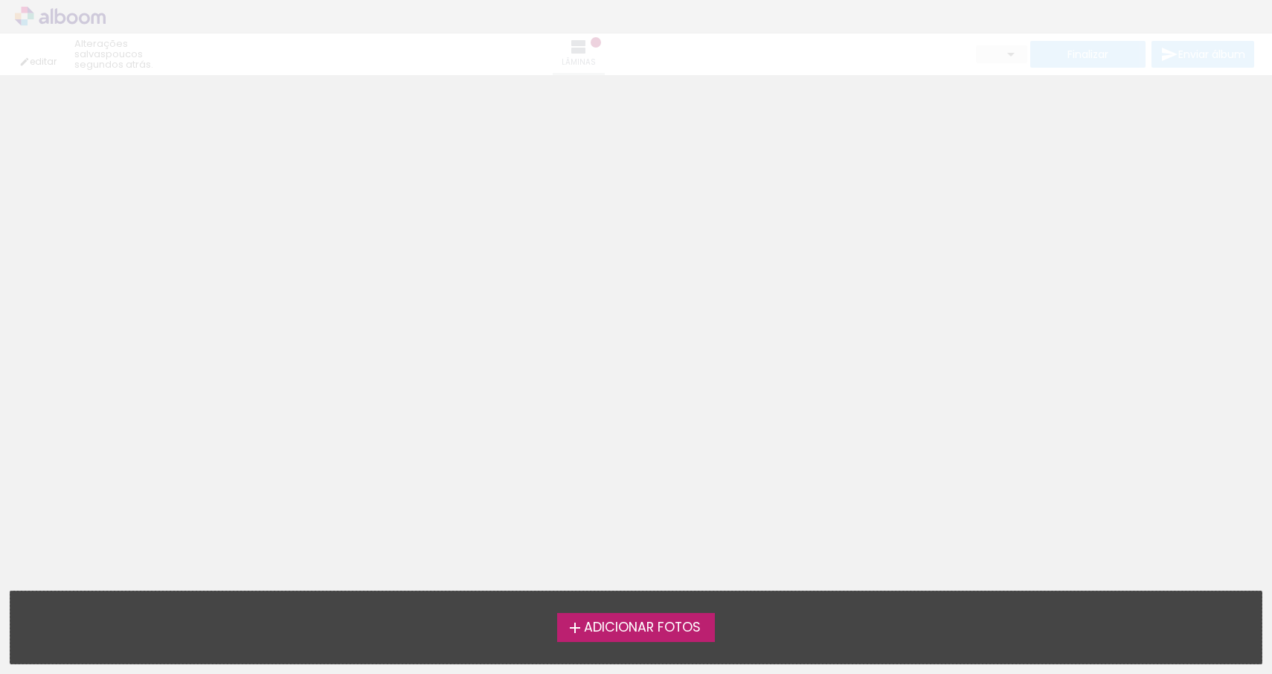
type input "0"
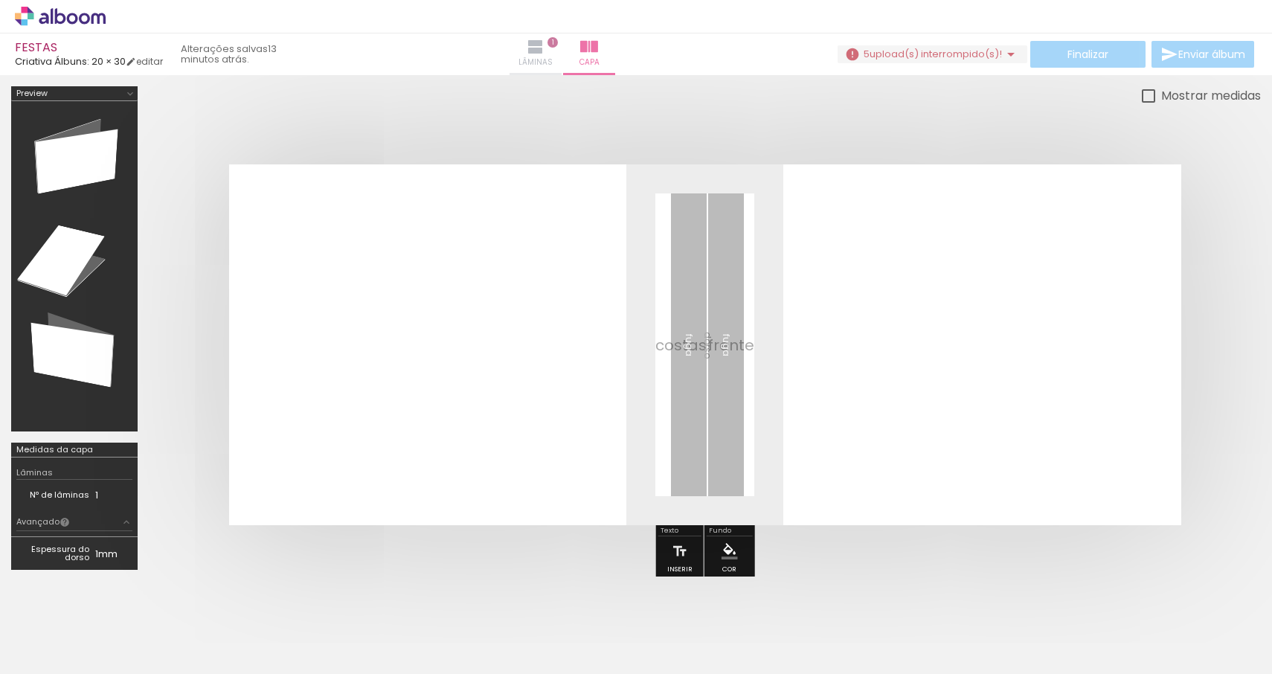
click at [545, 51] on iron-icon at bounding box center [536, 47] width 18 height 18
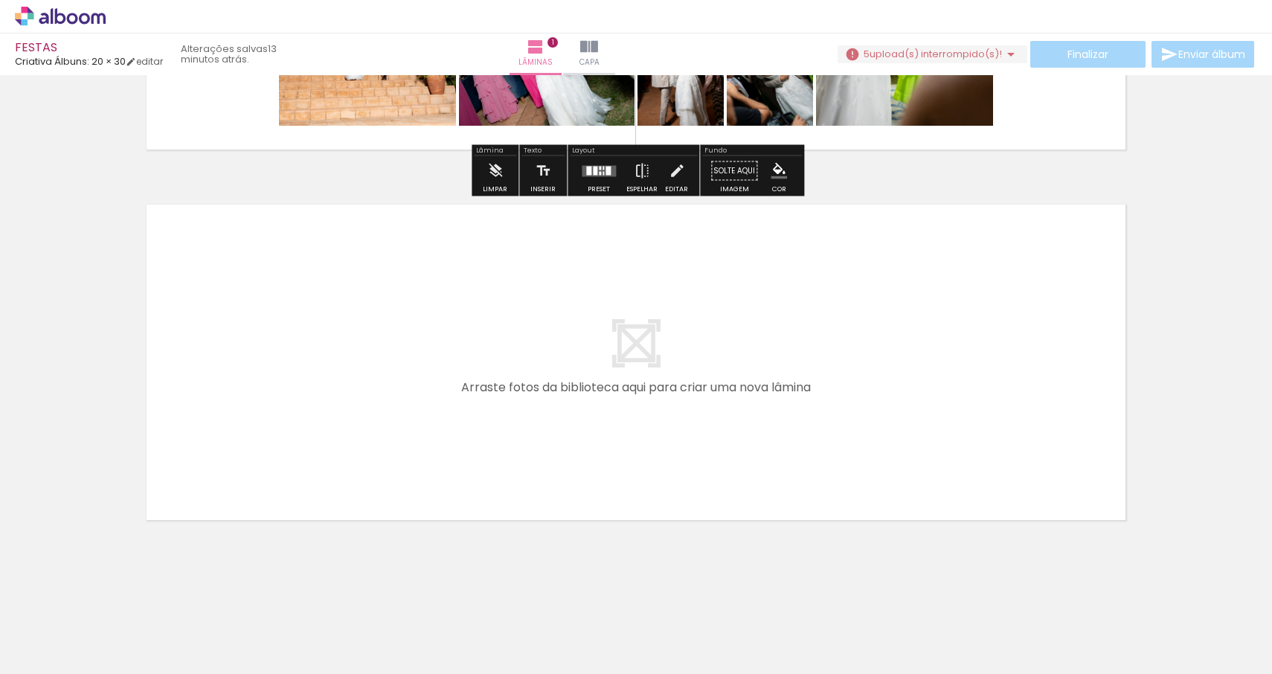
scroll to position [293, 0]
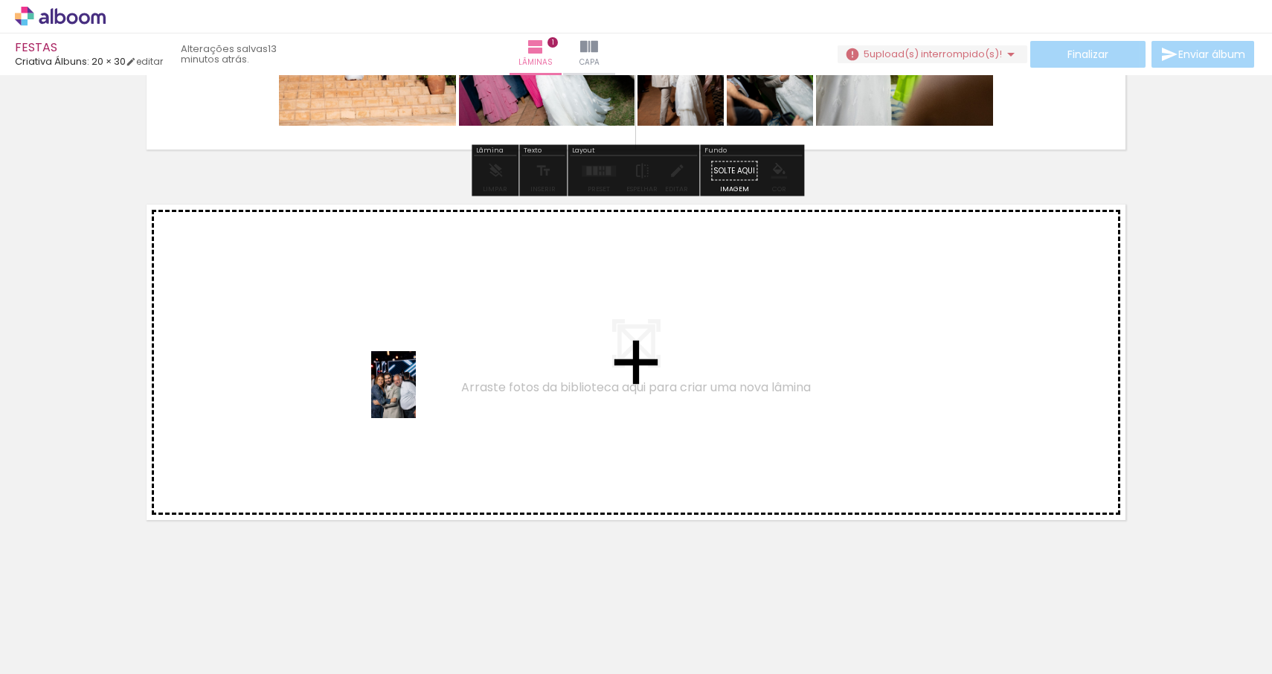
drag, startPoint x: 720, startPoint y: 612, endPoint x: 409, endPoint y: 392, distance: 381.1
click at [409, 392] on quentale-workspace at bounding box center [636, 337] width 1272 height 674
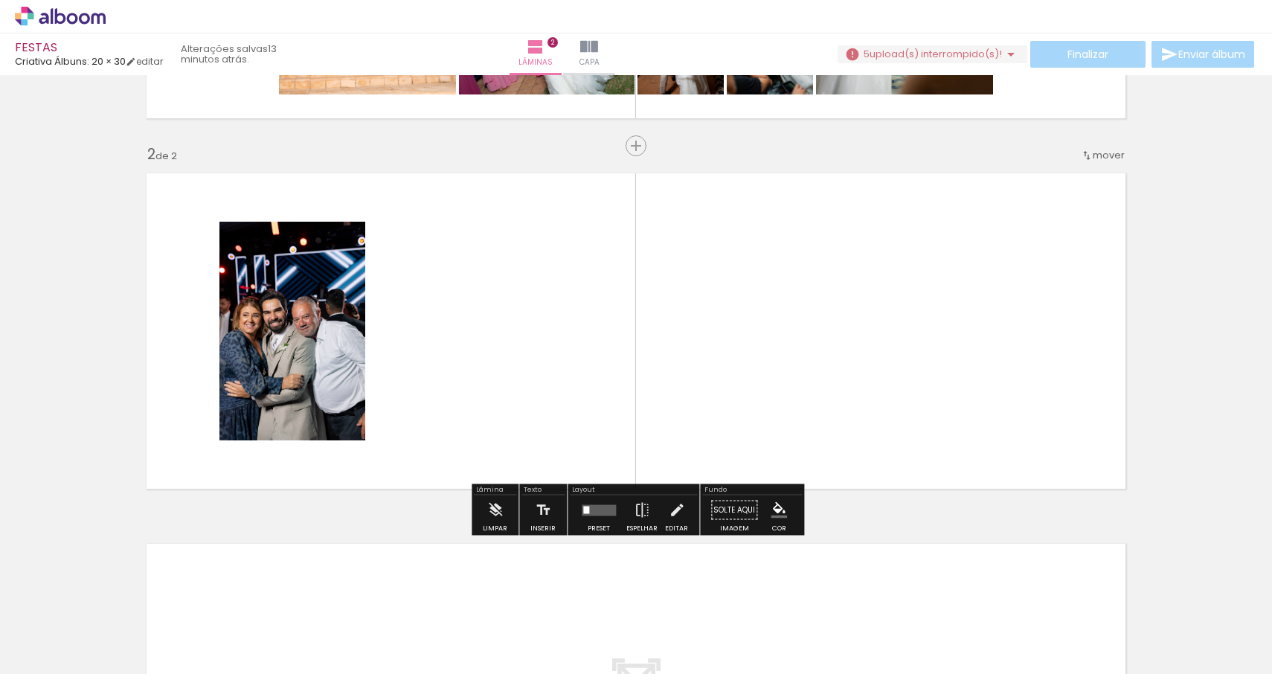
scroll to position [327, 0]
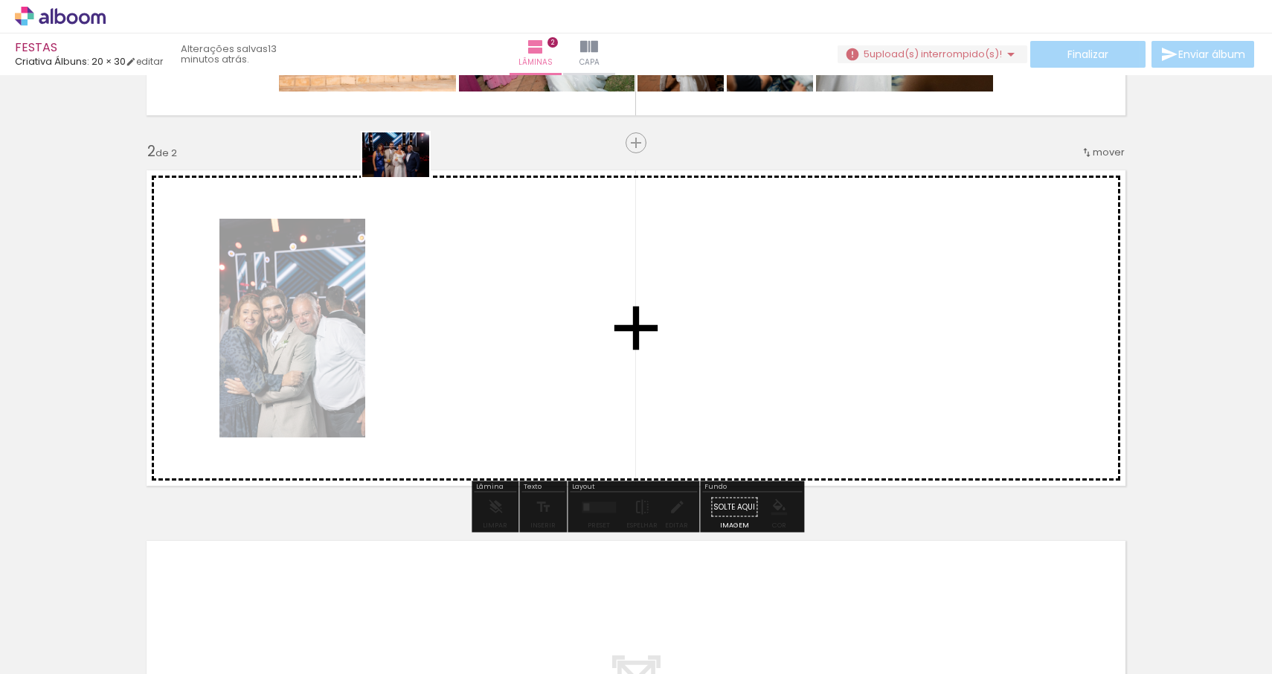
drag, startPoint x: 805, startPoint y: 618, endPoint x: 406, endPoint y: 176, distance: 595.3
click at [406, 176] on quentale-workspace at bounding box center [636, 337] width 1272 height 674
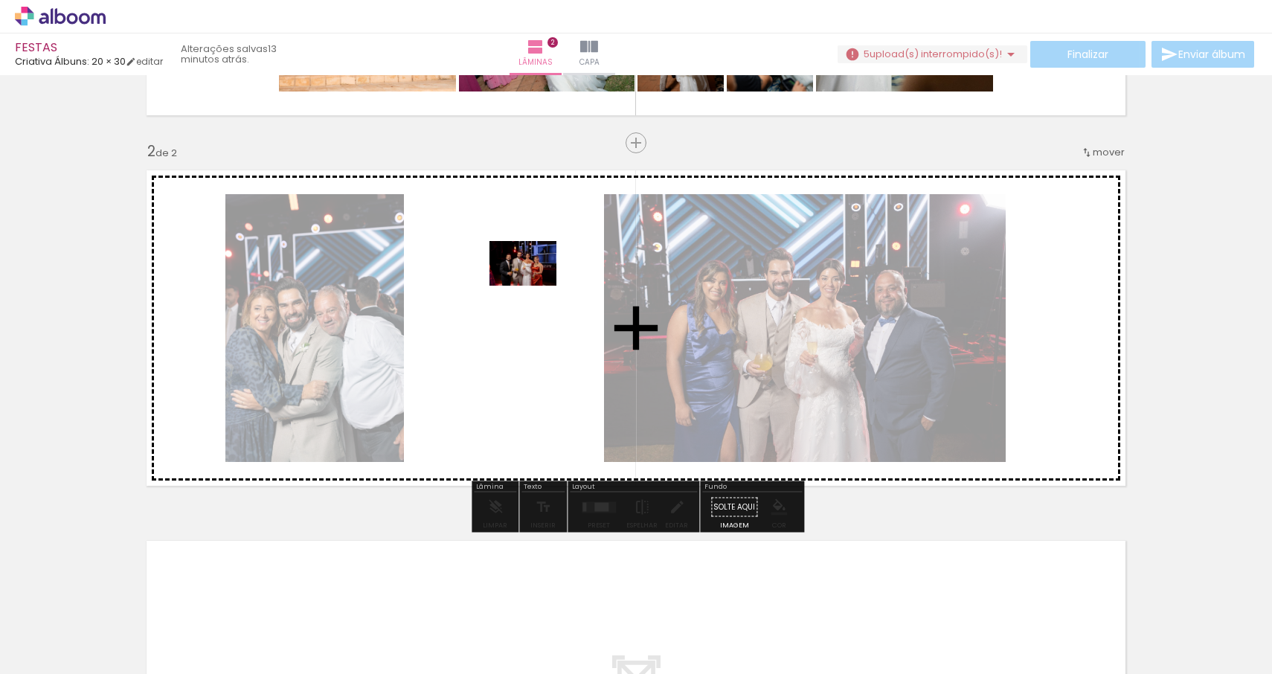
drag, startPoint x: 919, startPoint y: 605, endPoint x: 533, endPoint y: 286, distance: 500.4
click at [533, 286] on quentale-workspace at bounding box center [636, 337] width 1272 height 674
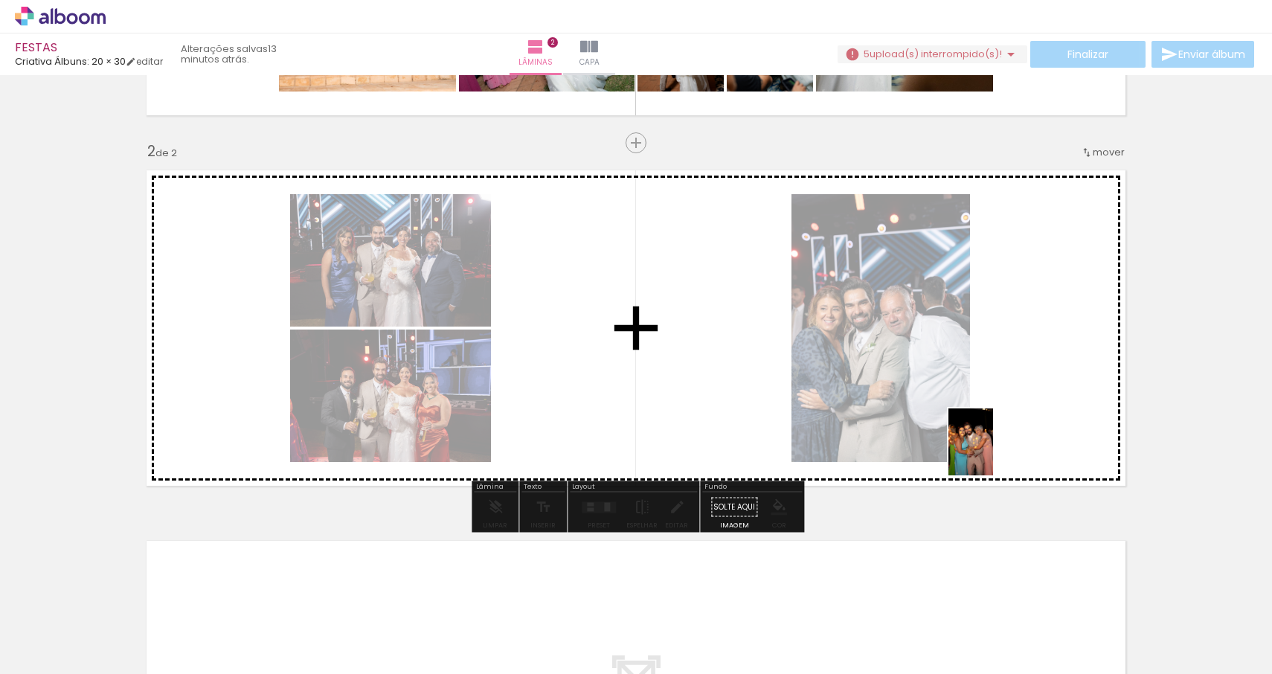
drag, startPoint x: 995, startPoint y: 635, endPoint x: 993, endPoint y: 444, distance: 191.2
click at [993, 444] on quentale-workspace at bounding box center [636, 337] width 1272 height 674
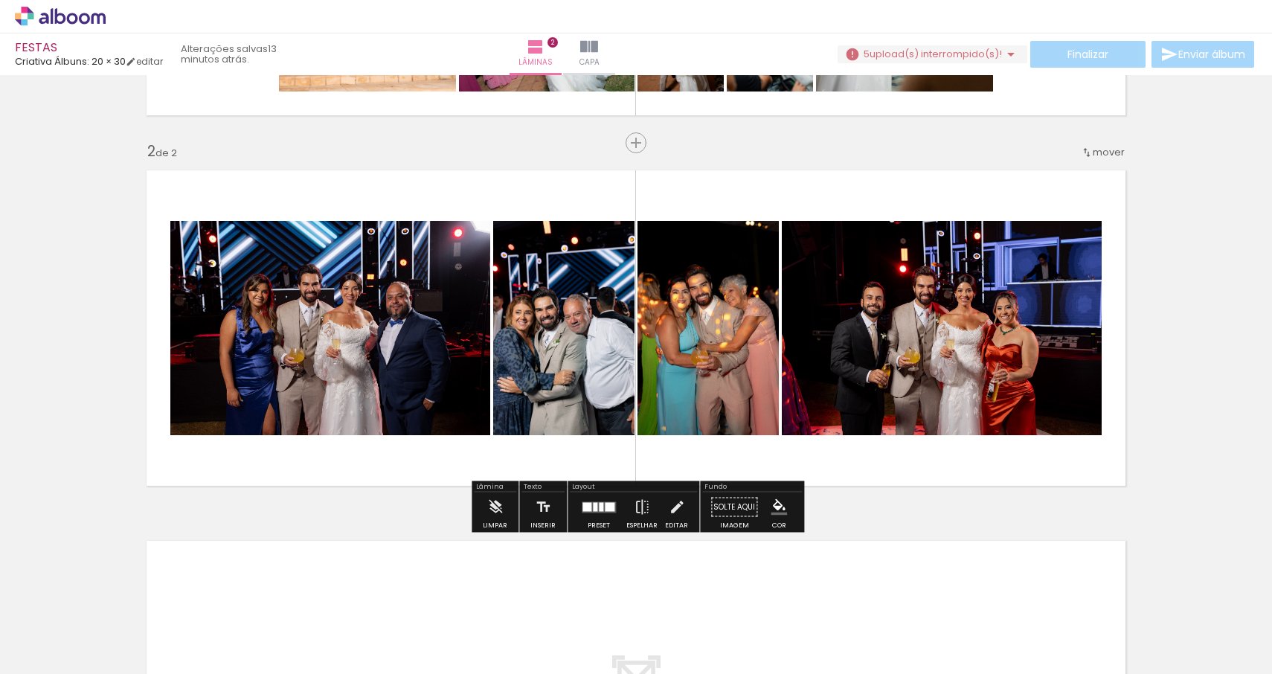
click at [80, 632] on iron-icon at bounding box center [76, 629] width 12 height 12
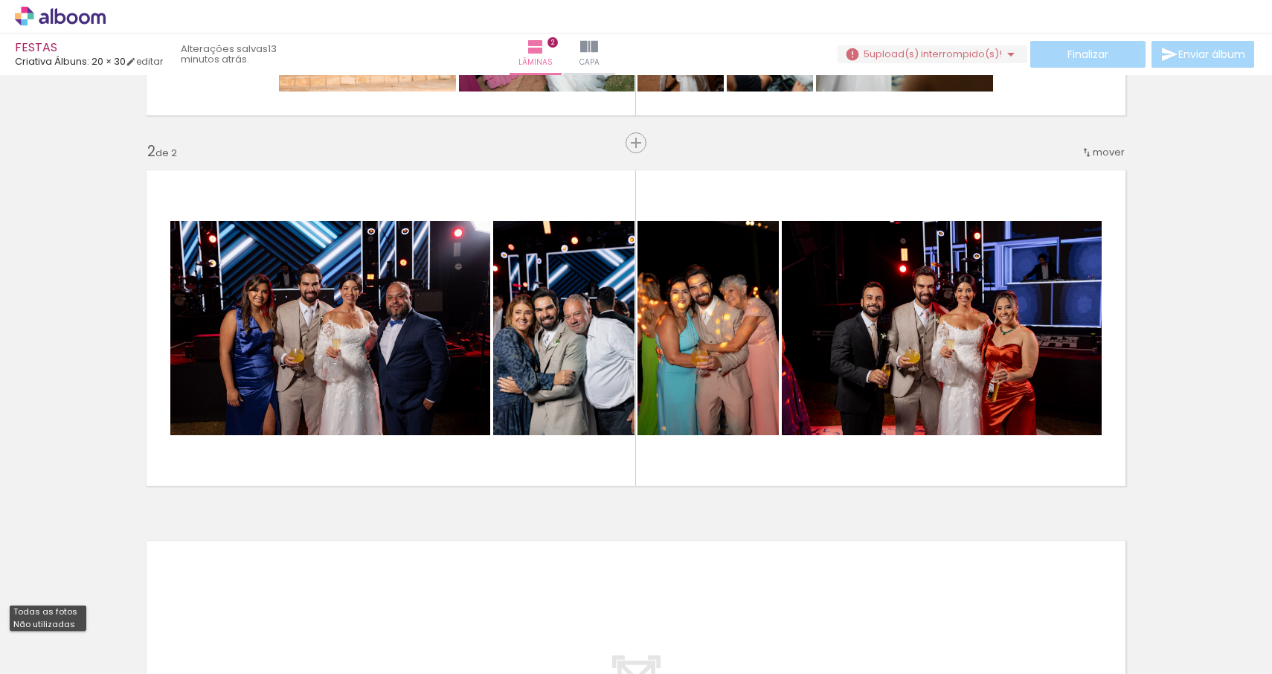
click at [55, 655] on span "Adicionar Fotos" at bounding box center [53, 654] width 45 height 16
click at [0, 0] on input "file" at bounding box center [0, 0] width 0 height 0
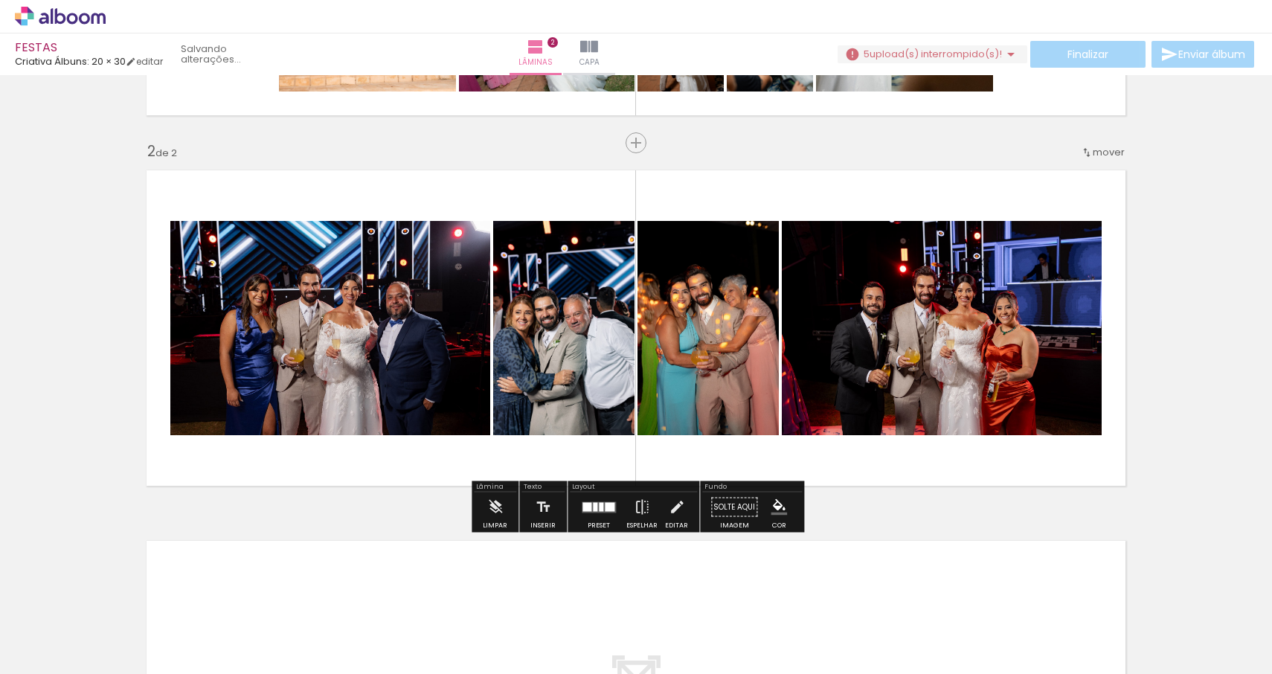
scroll to position [0, 0]
click at [67, 624] on input "Todas as fotos" at bounding box center [41, 629] width 57 height 13
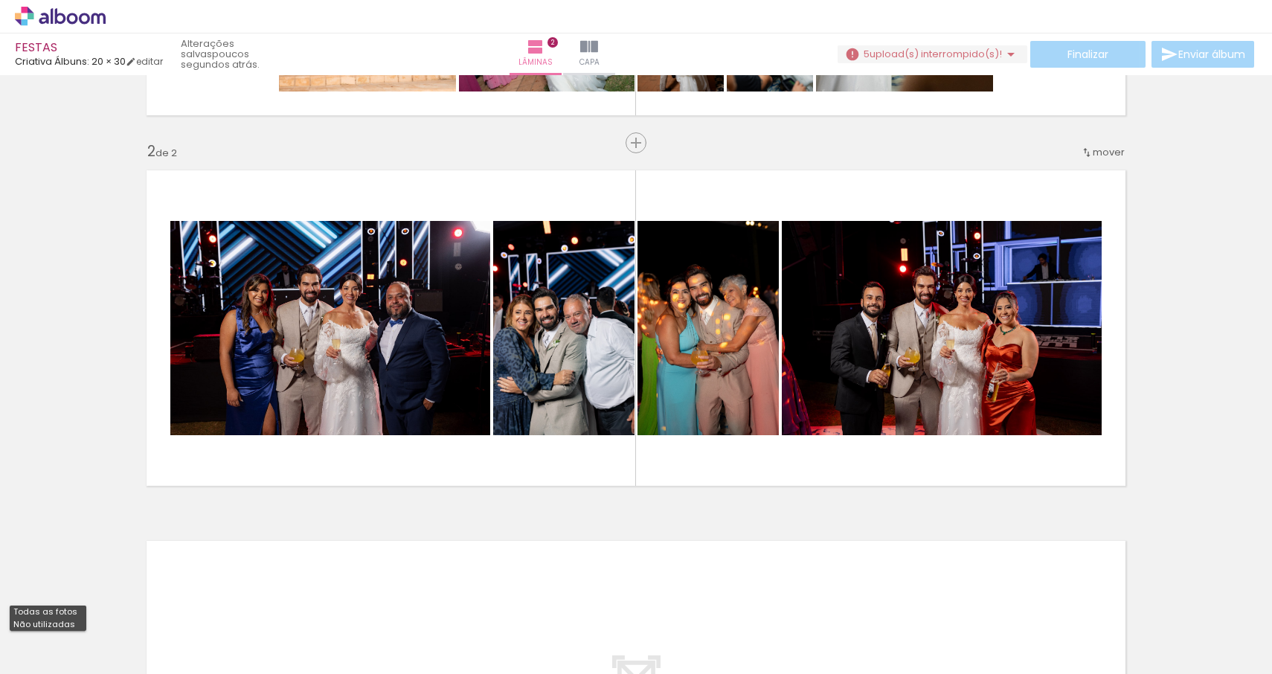
click at [0, 0] on slot "Não utilizadas" at bounding box center [0, 0] width 0 height 0
type input "Não utilizadas"
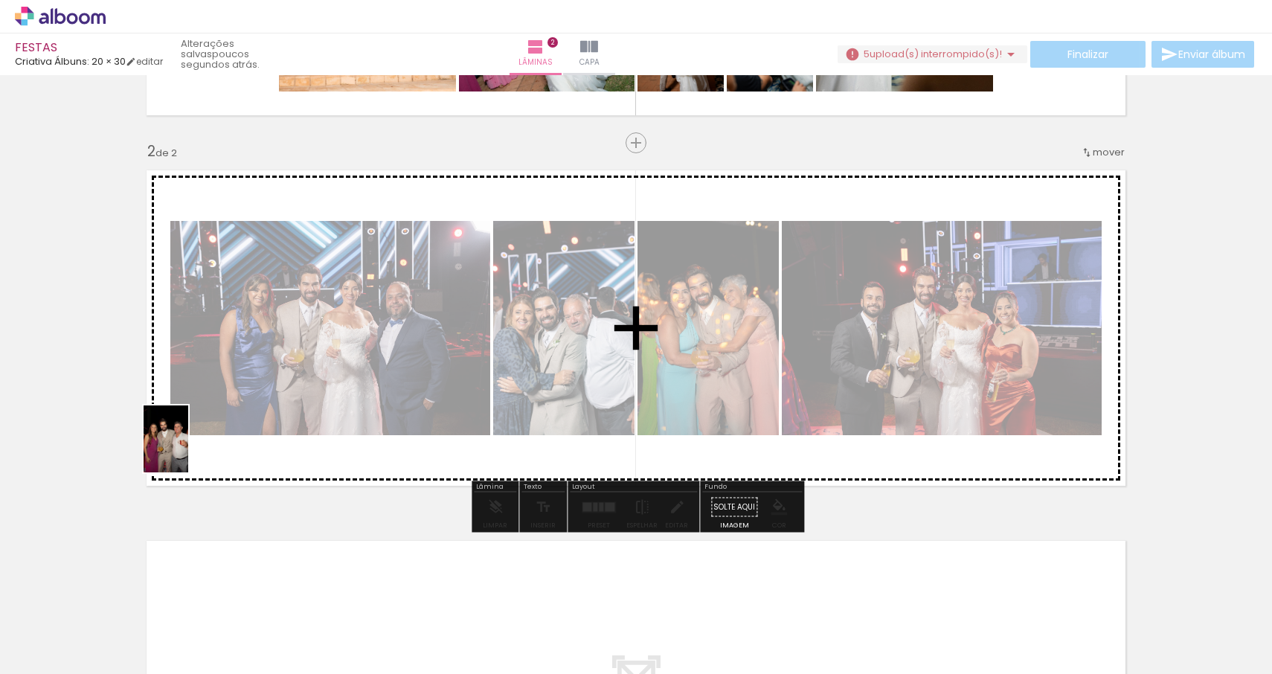
drag, startPoint x: 155, startPoint y: 643, endPoint x: 189, endPoint y: 433, distance: 212.6
click at [189, 433] on quentale-workspace at bounding box center [636, 337] width 1272 height 674
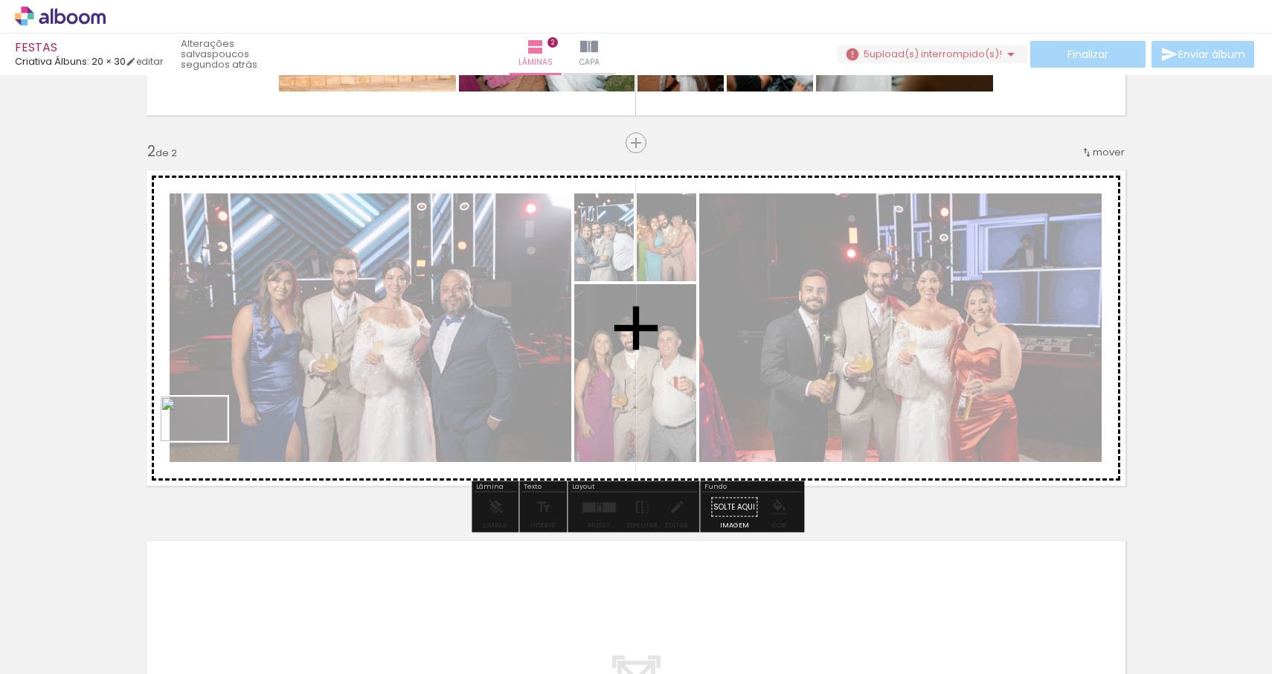
drag, startPoint x: 151, startPoint y: 624, endPoint x: 207, endPoint y: 429, distance: 202.8
click at [207, 429] on quentale-workspace at bounding box center [636, 337] width 1272 height 674
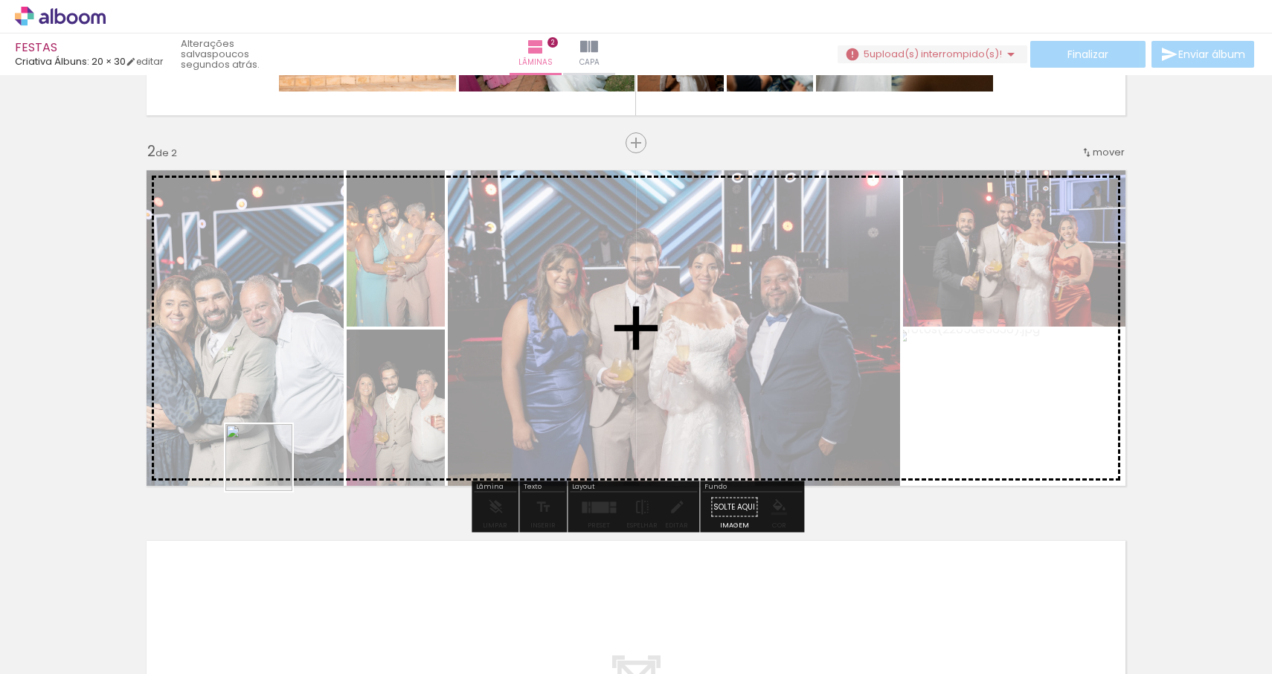
drag, startPoint x: 167, startPoint y: 640, endPoint x: 312, endPoint y: 404, distance: 276.9
click at [312, 404] on quentale-workspace at bounding box center [636, 337] width 1272 height 674
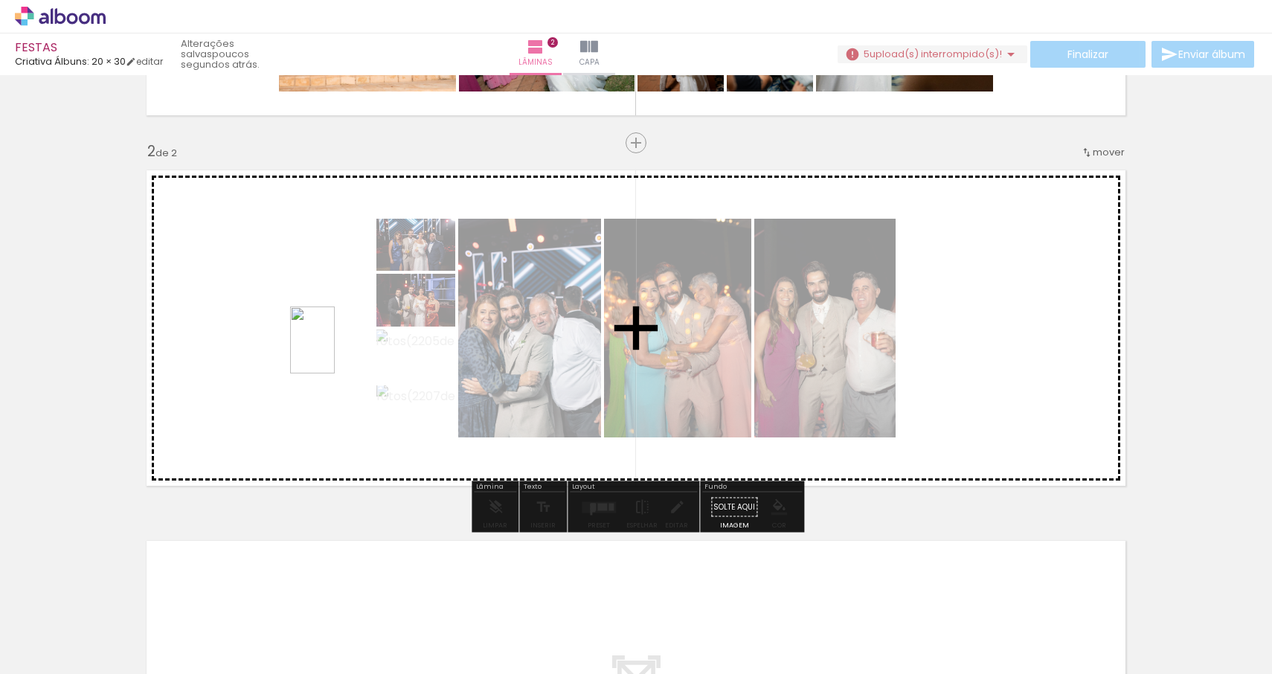
drag, startPoint x: 728, startPoint y: 637, endPoint x: 335, endPoint y: 351, distance: 486.4
click at [335, 351] on quentale-workspace at bounding box center [636, 337] width 1272 height 674
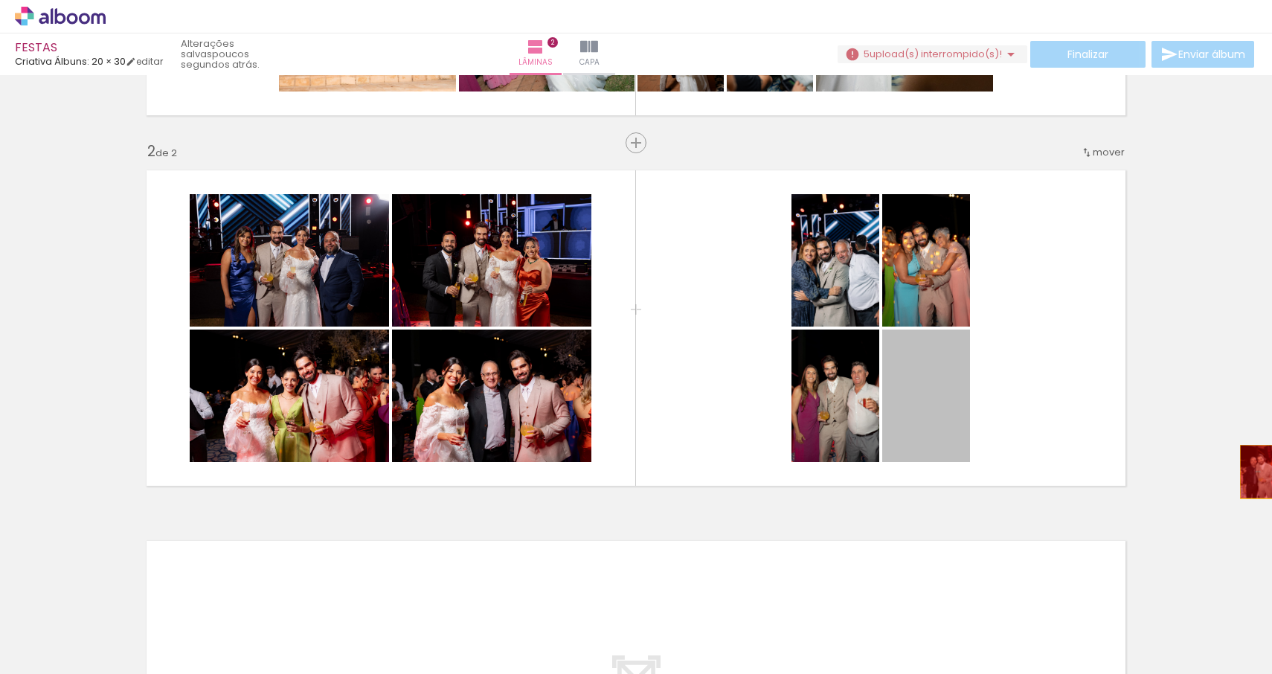
drag, startPoint x: 925, startPoint y: 423, endPoint x: 1272, endPoint y: 472, distance: 350.2
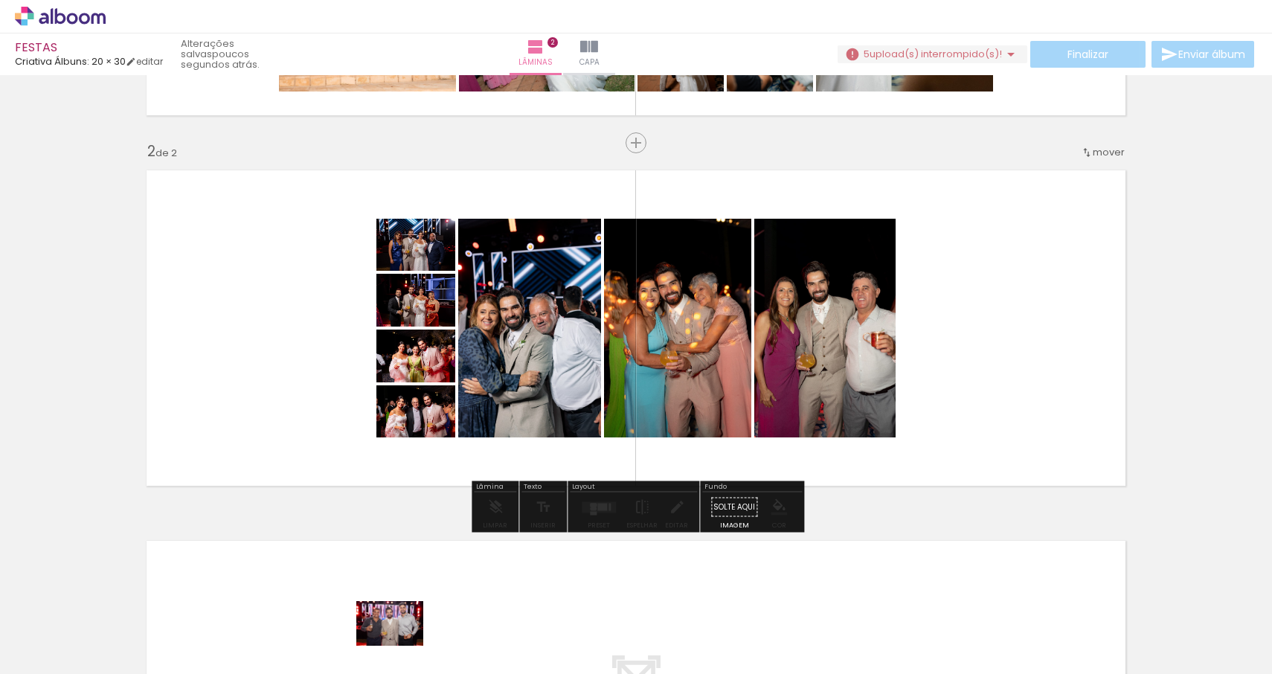
drag, startPoint x: 378, startPoint y: 548, endPoint x: 401, endPoint y: 646, distance: 100.2
click at [401, 646] on div at bounding box center [399, 624] width 74 height 49
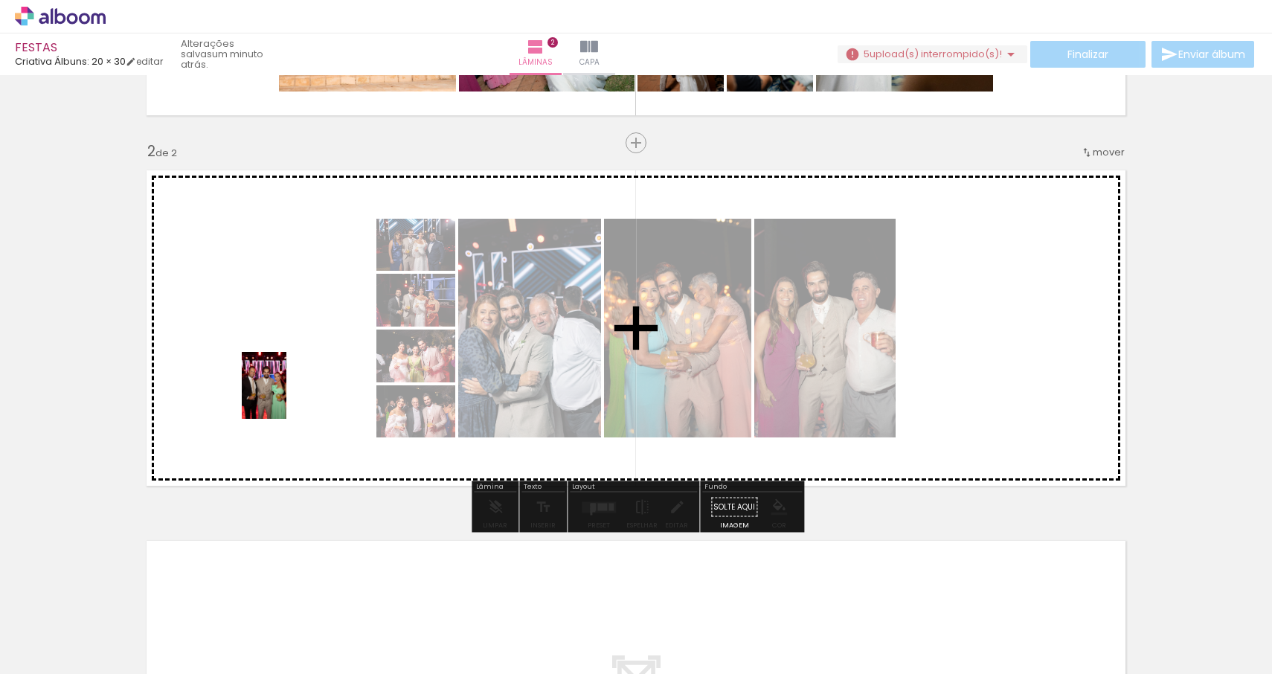
drag, startPoint x: 242, startPoint y: 618, endPoint x: 286, endPoint y: 391, distance: 231.3
click at [286, 391] on quentale-workspace at bounding box center [636, 337] width 1272 height 674
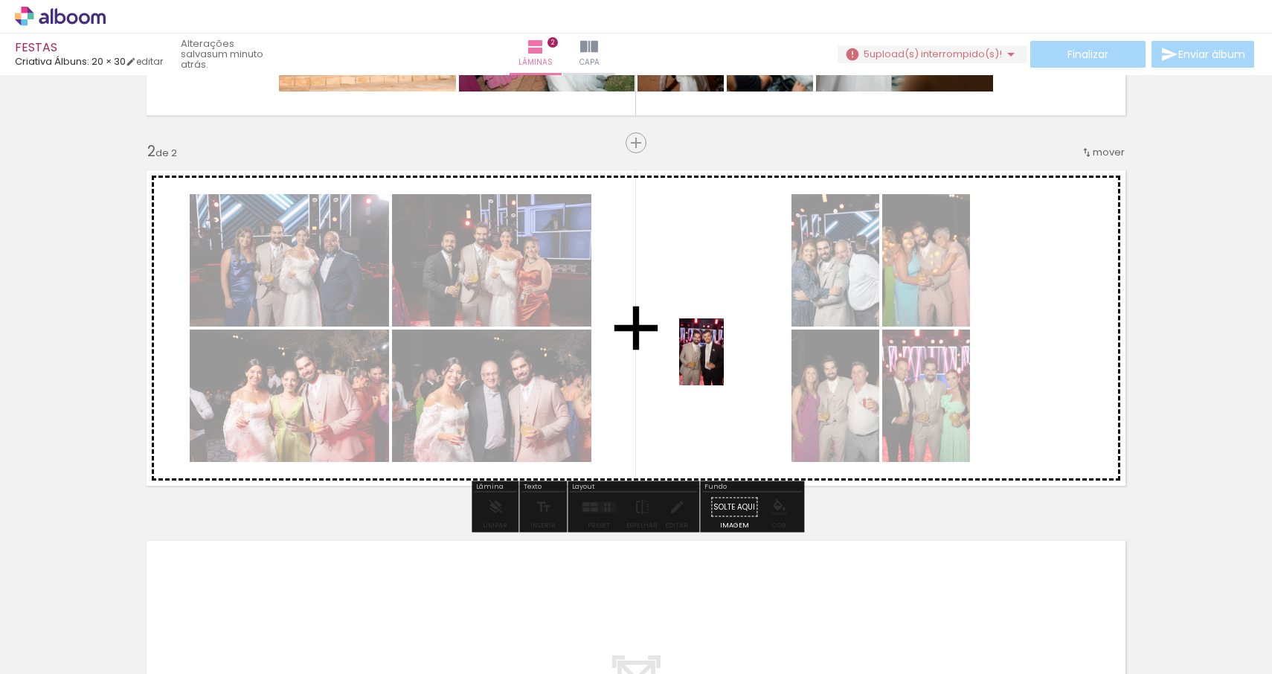
drag, startPoint x: 252, startPoint y: 631, endPoint x: 732, endPoint y: 360, distance: 551.0
click at [732, 360] on quentale-workspace at bounding box center [636, 337] width 1272 height 674
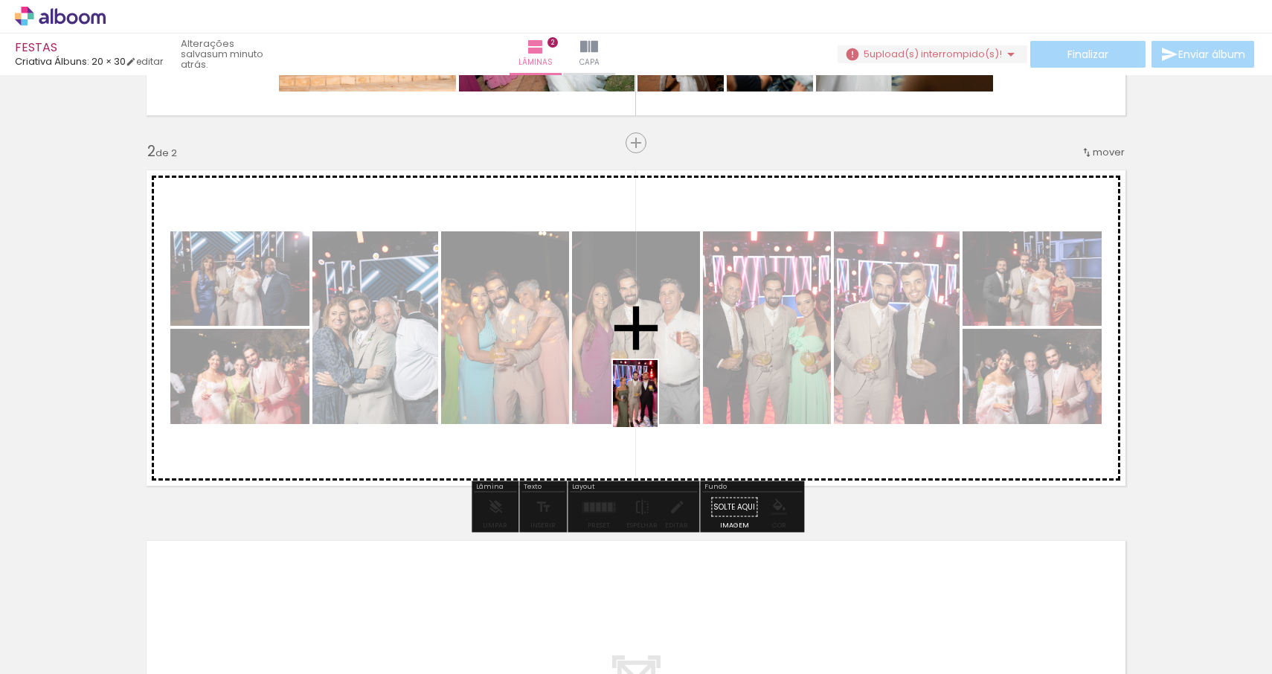
drag, startPoint x: 402, startPoint y: 635, endPoint x: 658, endPoint y: 405, distance: 344.5
click at [658, 405] on quentale-workspace at bounding box center [636, 337] width 1272 height 674
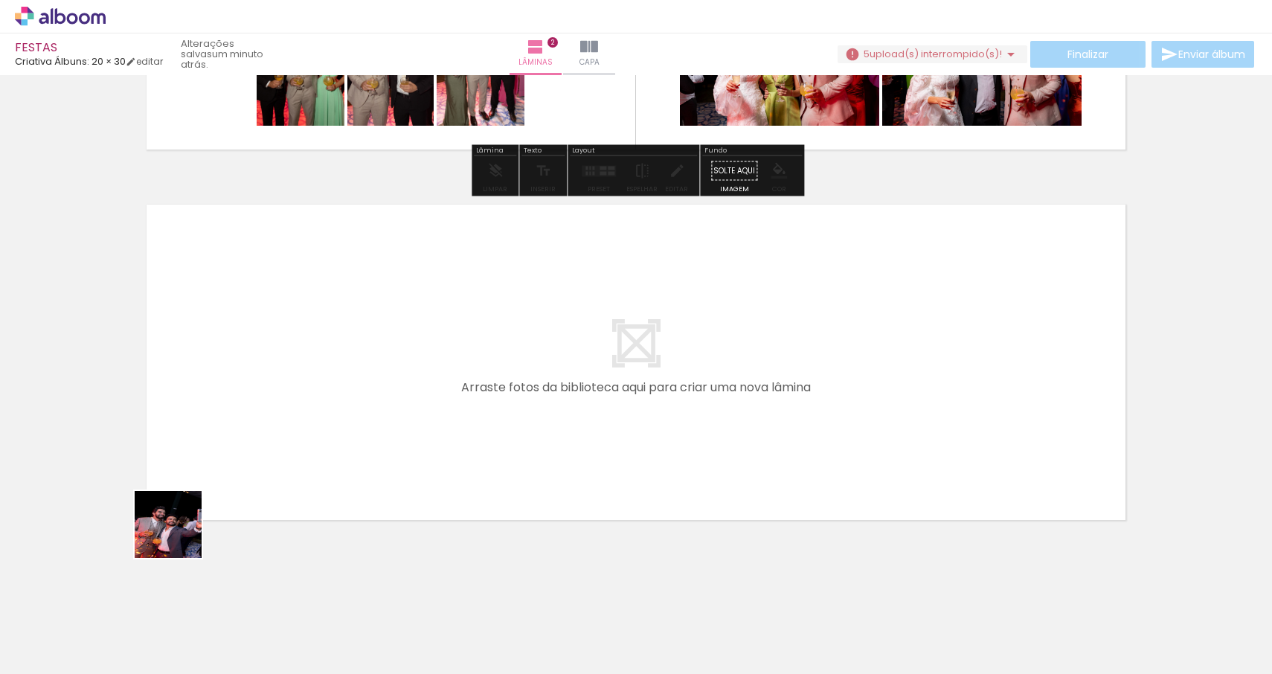
drag, startPoint x: 160, startPoint y: 629, endPoint x: 227, endPoint y: 376, distance: 261.7
click at [227, 376] on quentale-workspace at bounding box center [636, 337] width 1272 height 674
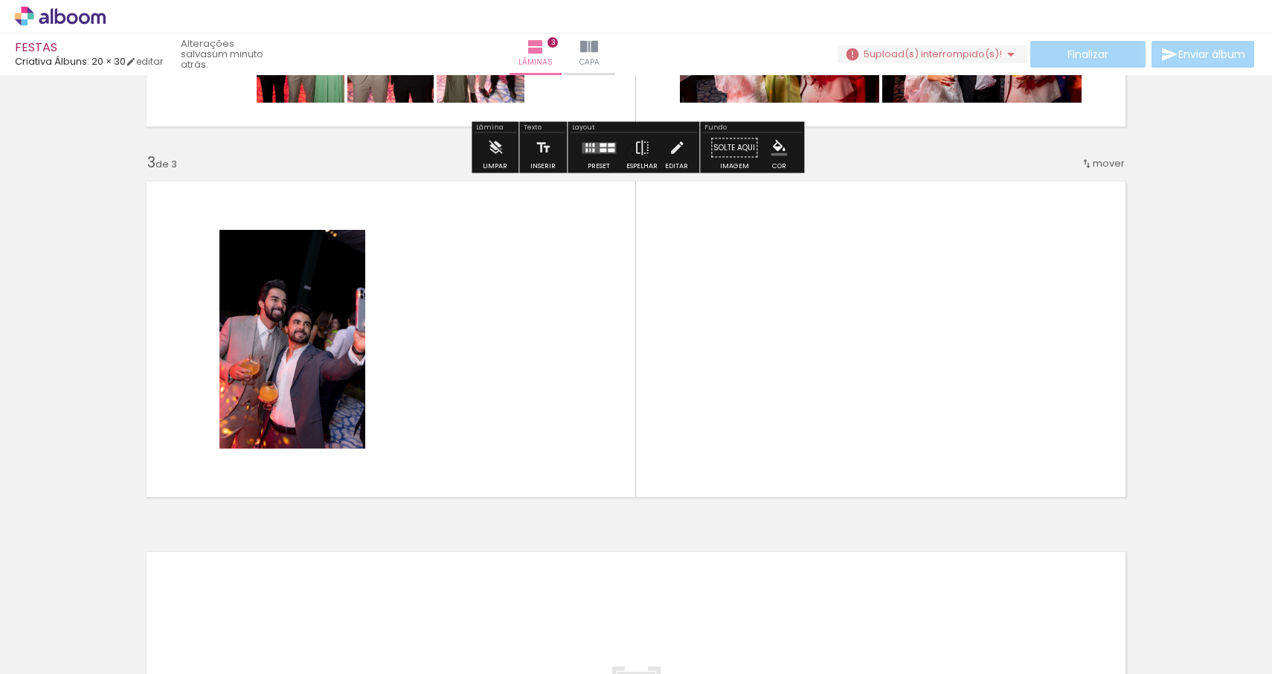
scroll to position [698, 0]
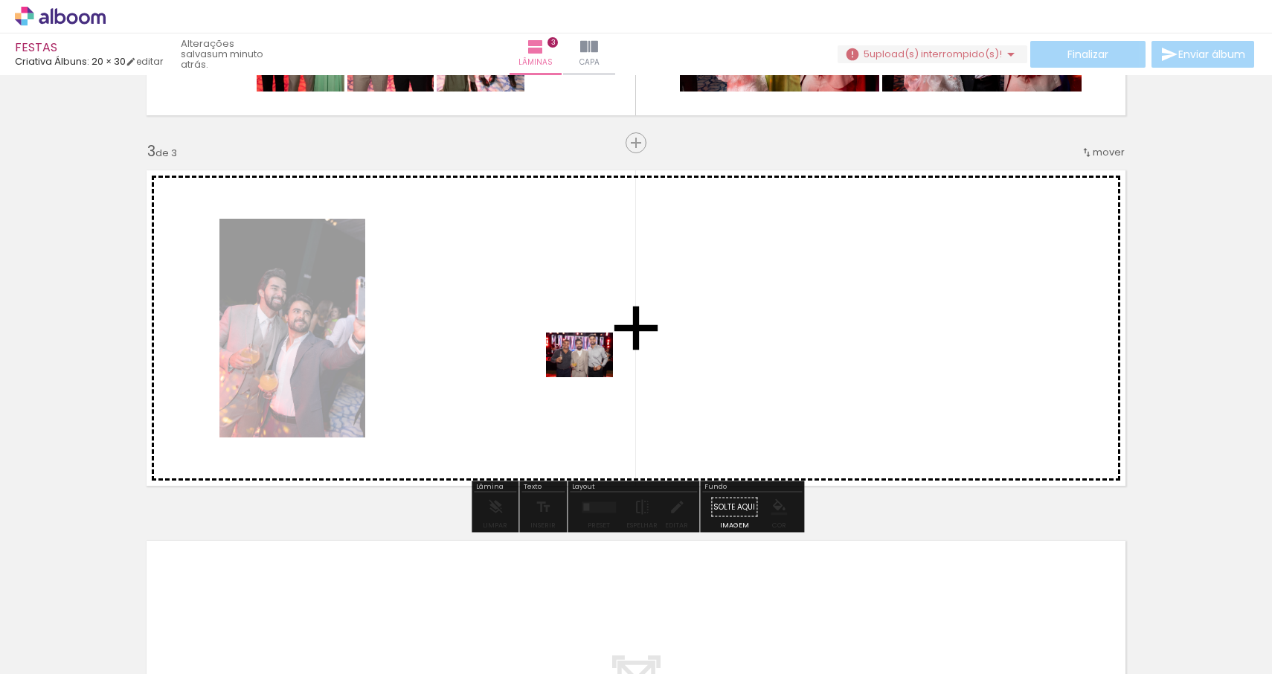
drag, startPoint x: 165, startPoint y: 640, endPoint x: 590, endPoint y: 375, distance: 500.6
click at [590, 375] on quentale-workspace at bounding box center [636, 337] width 1272 height 674
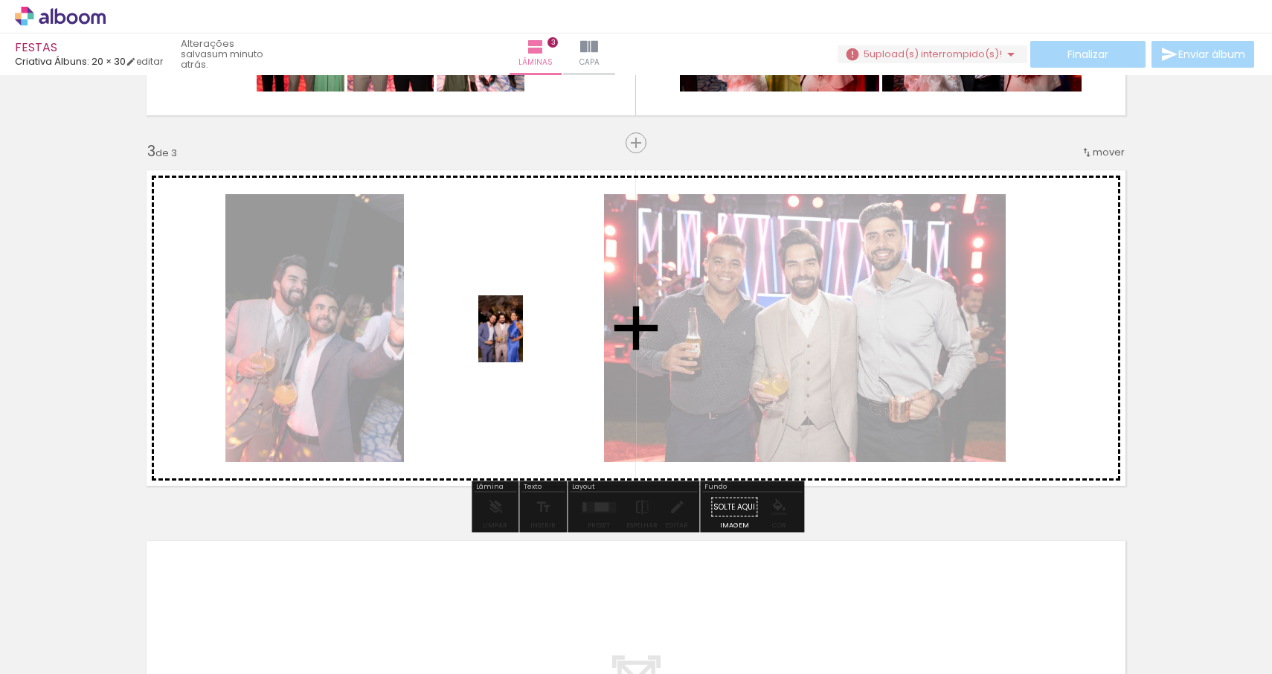
drag, startPoint x: 250, startPoint y: 631, endPoint x: 523, endPoint y: 340, distance: 399.0
click at [523, 340] on quentale-workspace at bounding box center [636, 337] width 1272 height 674
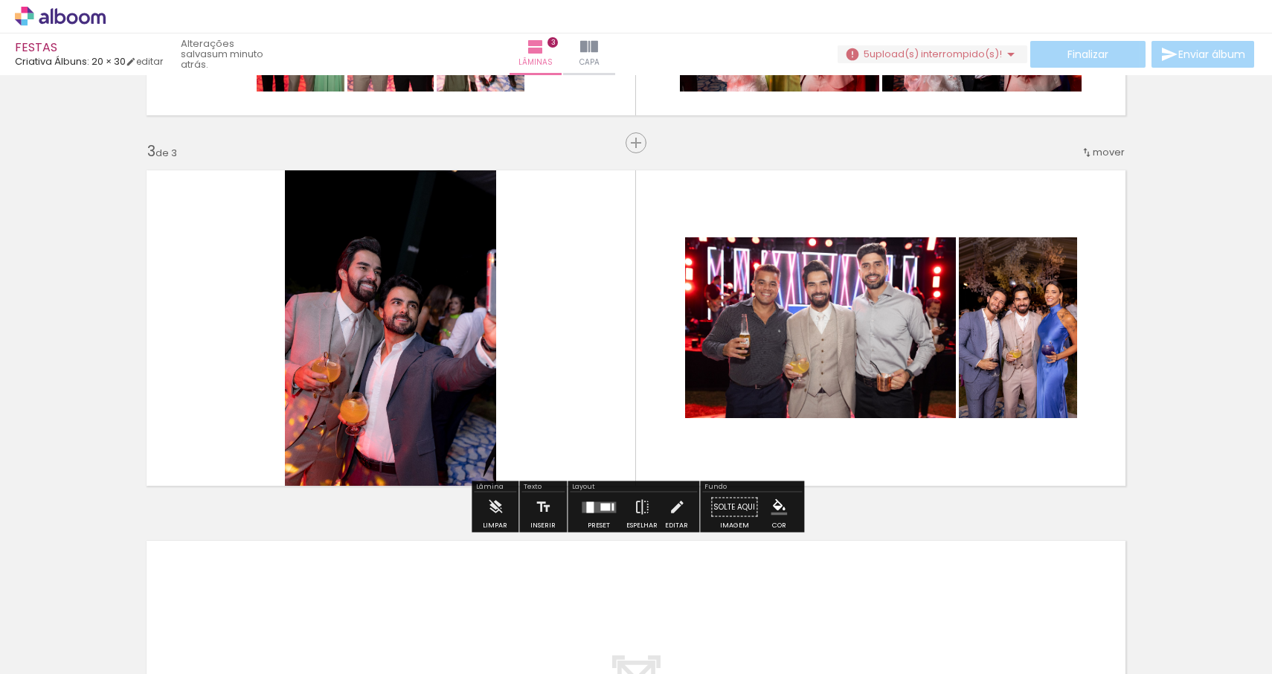
drag, startPoint x: 124, startPoint y: 600, endPoint x: 158, endPoint y: 600, distance: 34.2
click at [124, 600] on iron-icon at bounding box center [117, 594] width 16 height 16
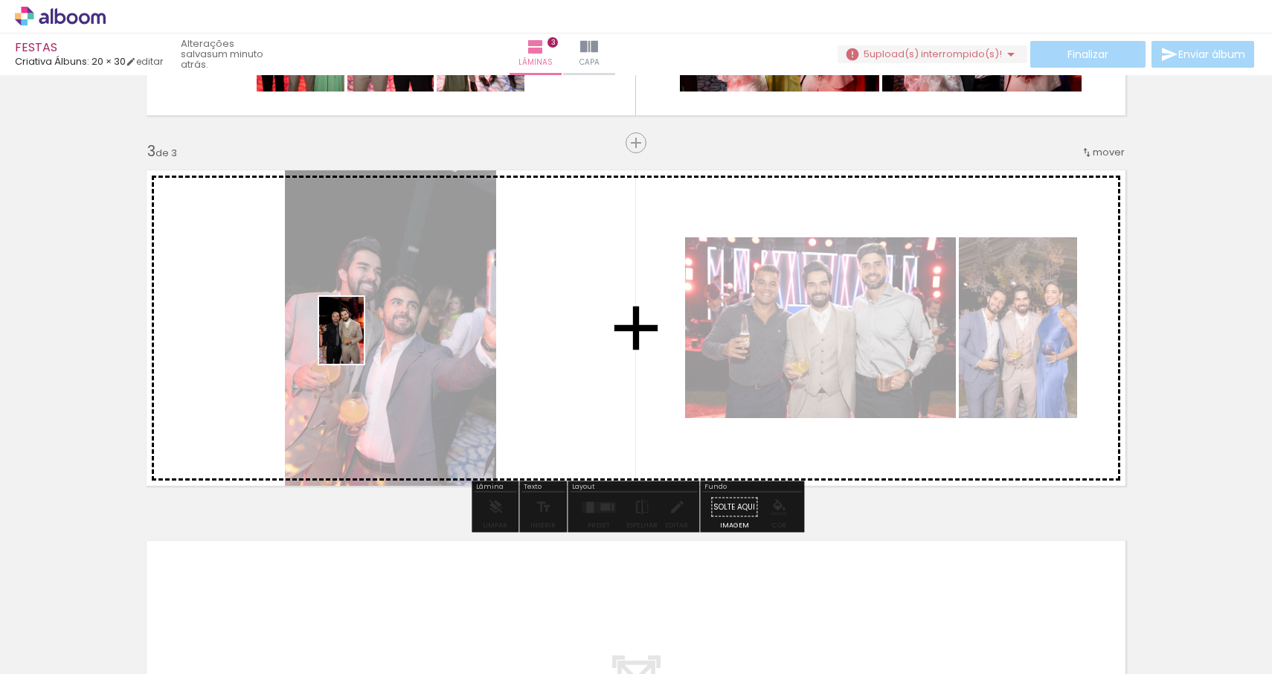
drag, startPoint x: 163, startPoint y: 616, endPoint x: 364, endPoint y: 342, distance: 340.2
click at [364, 342] on quentale-workspace at bounding box center [636, 337] width 1272 height 674
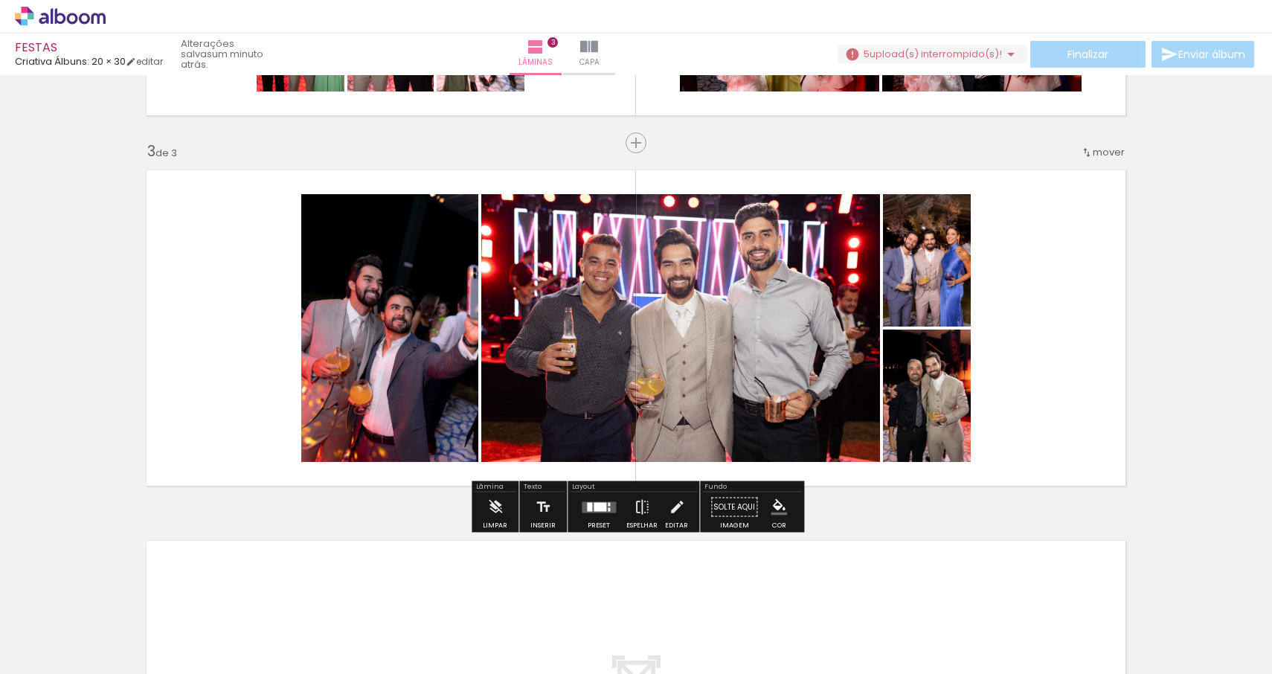
click at [60, 655] on span "Adicionar Fotos" at bounding box center [53, 654] width 45 height 16
click at [0, 0] on input "file" at bounding box center [0, 0] width 0 height 0
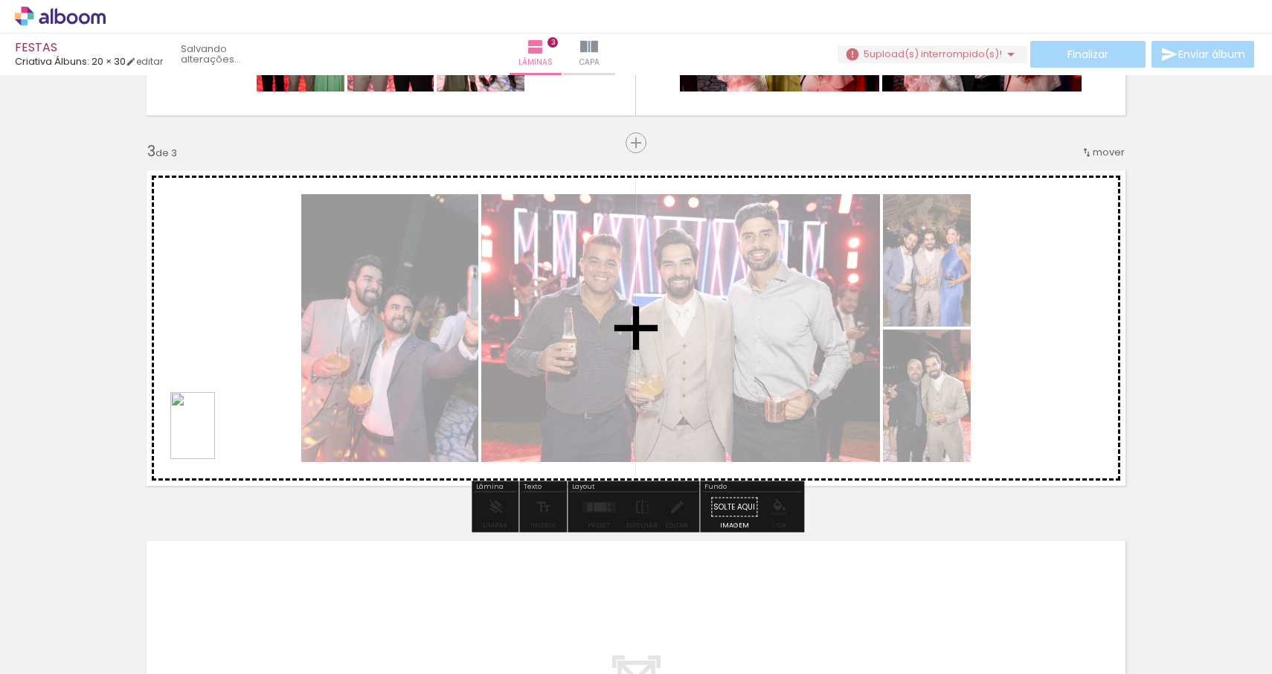
scroll to position [0, 0]
drag, startPoint x: 172, startPoint y: 636, endPoint x: 214, endPoint y: 428, distance: 212.6
click at [214, 428] on quentale-workspace at bounding box center [636, 337] width 1272 height 674
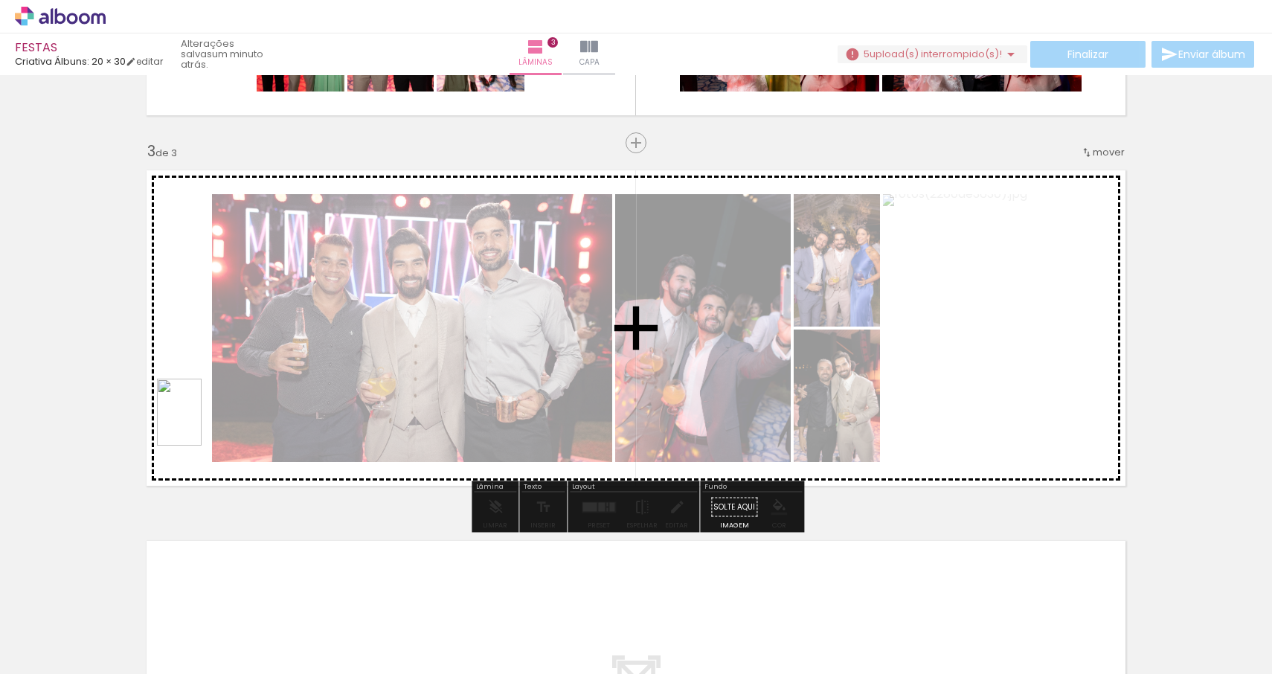
drag, startPoint x: 141, startPoint y: 609, endPoint x: 205, endPoint y: 405, distance: 213.7
click at [205, 405] on quentale-workspace at bounding box center [636, 337] width 1272 height 674
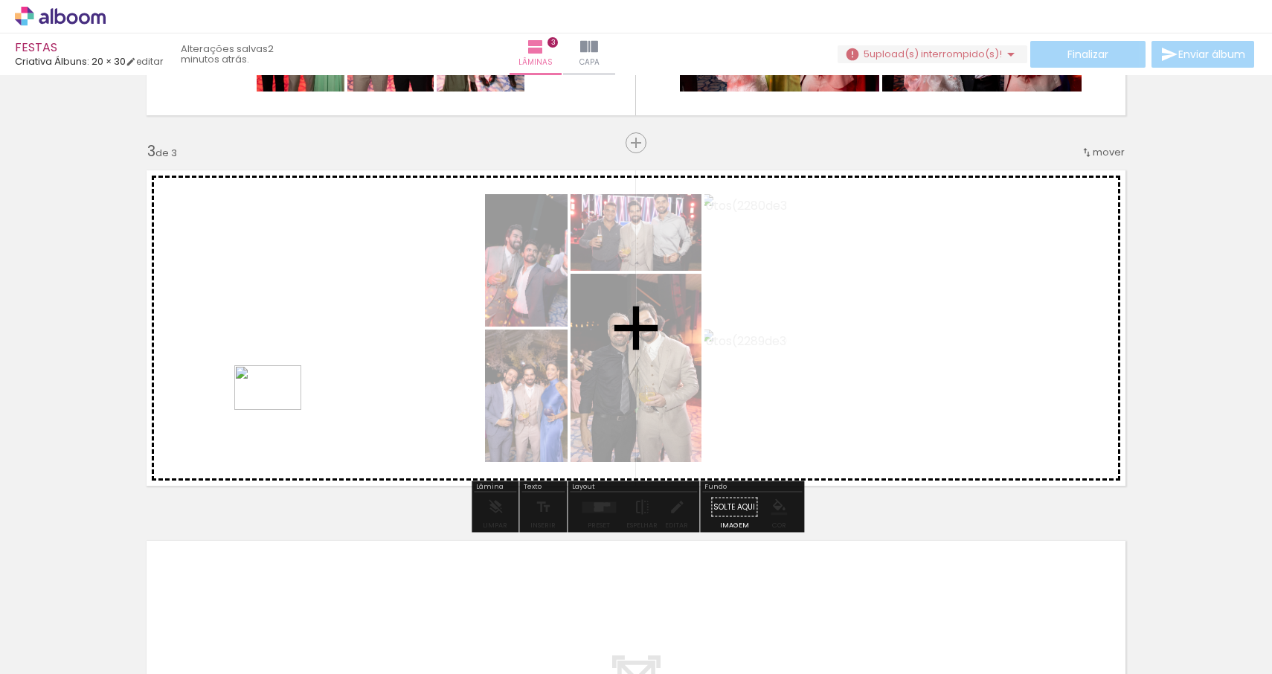
drag, startPoint x: 158, startPoint y: 623, endPoint x: 279, endPoint y: 410, distance: 245.2
click at [279, 410] on quentale-workspace at bounding box center [636, 337] width 1272 height 674
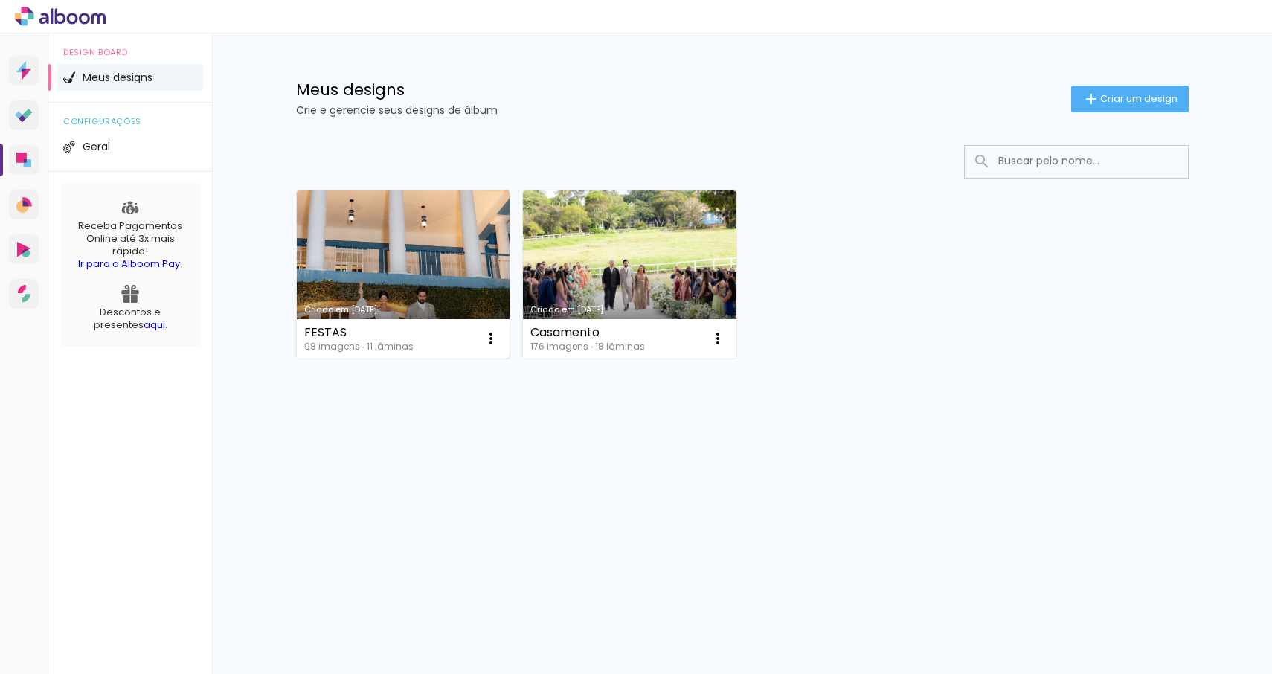
click at [382, 249] on link "Criado em [DATE]" at bounding box center [404, 274] width 214 height 168
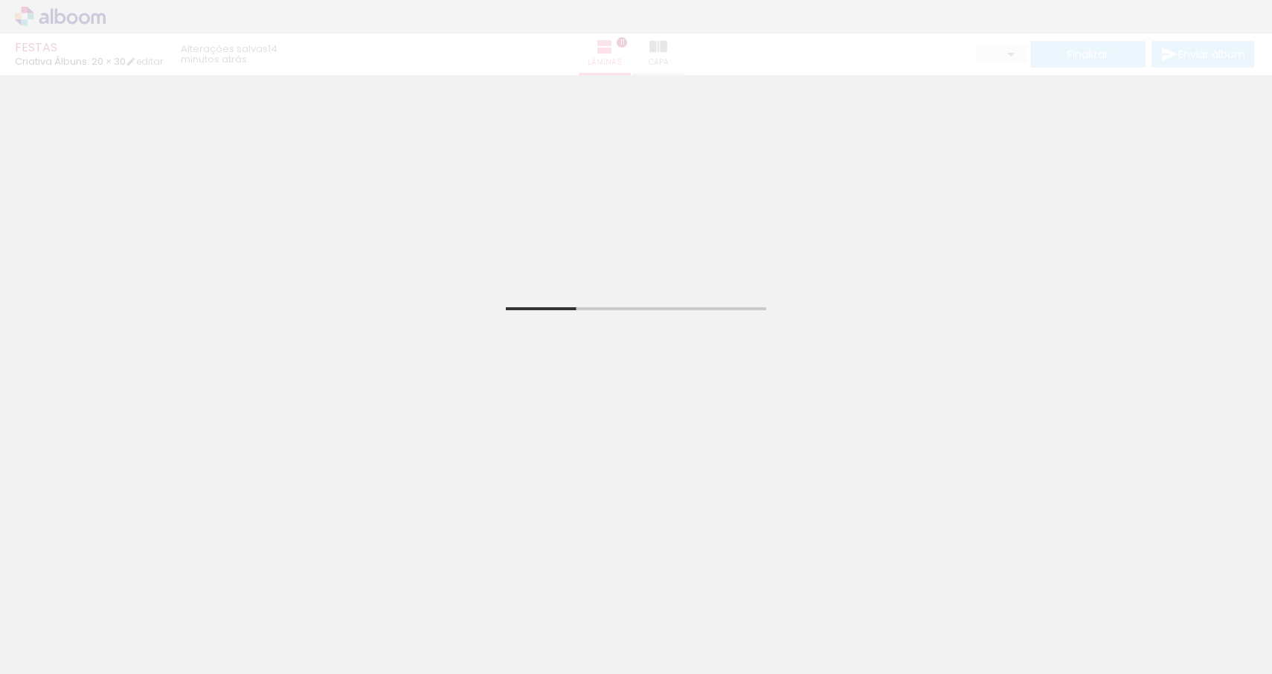
scroll to position [379, 0]
